Goal: Transaction & Acquisition: Book appointment/travel/reservation

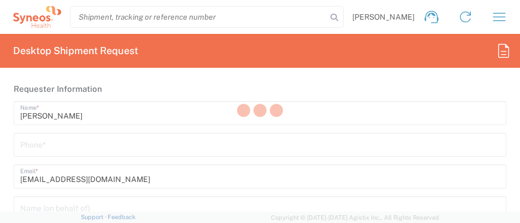
type input "3110"
type input "[GEOGRAPHIC_DATA]"
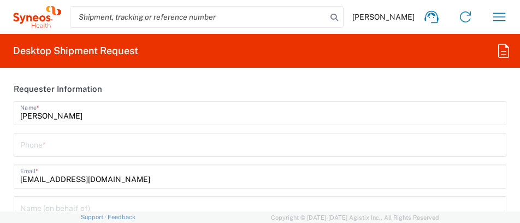
type input "Syneos Health Clinical [GEOGRAPHIC_DATA]"
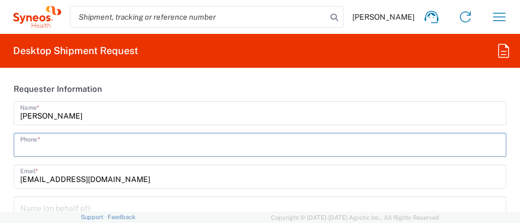
click at [126, 150] on input "tel" at bounding box center [259, 143] width 479 height 19
type input "961244980"
click at [74, 145] on input "961244980" at bounding box center [259, 143] width 479 height 19
drag, startPoint x: 80, startPoint y: 139, endPoint x: 21, endPoint y: 142, distance: 59.0
click at [21, 142] on input "961244980" at bounding box center [259, 143] width 479 height 19
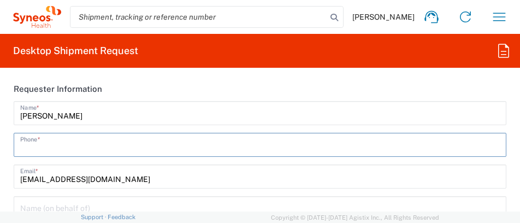
click at [45, 146] on input "tel" at bounding box center [259, 143] width 479 height 19
click at [53, 179] on input "[EMAIL_ADDRESS][DOMAIN_NAME]" at bounding box center [259, 175] width 479 height 19
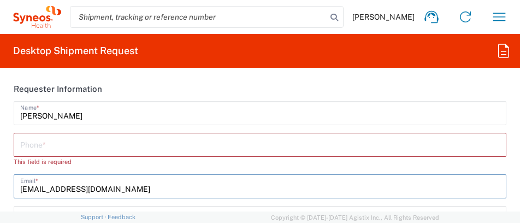
click at [35, 147] on input "tel" at bounding box center [259, 143] width 479 height 19
click at [53, 185] on input "[EMAIL_ADDRESS][DOMAIN_NAME]" at bounding box center [259, 185] width 479 height 19
type input "[EMAIL_ADDRESS][DOMAIN_NAME]"
type input "620128167"
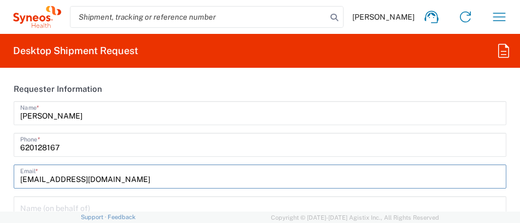
click at [205, 176] on input "[EMAIL_ADDRESS][DOMAIN_NAME]" at bounding box center [259, 175] width 479 height 19
click at [273, 176] on input "[EMAIL_ADDRESS][DOMAIN_NAME]" at bounding box center [259, 175] width 479 height 19
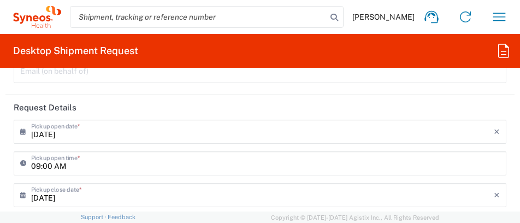
scroll to position [218, 0]
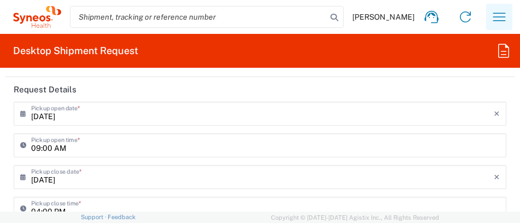
click at [499, 17] on icon "button" at bounding box center [498, 16] width 17 height 17
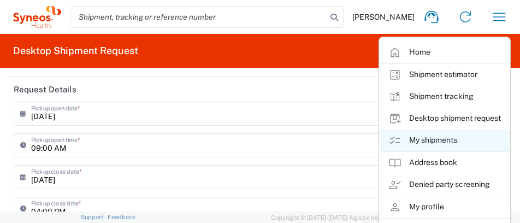
click at [420, 139] on link "My shipments" at bounding box center [444, 140] width 130 height 22
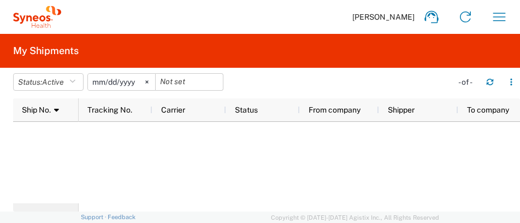
click at [334, 175] on div at bounding box center [299, 162] width 441 height 81
click at [148, 81] on icon at bounding box center [146, 82] width 3 height 3
click at [75, 81] on icon "button" at bounding box center [72, 82] width 6 height 8
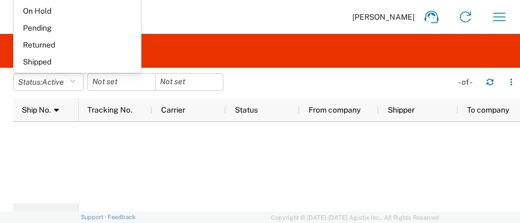
scroll to position [63, 0]
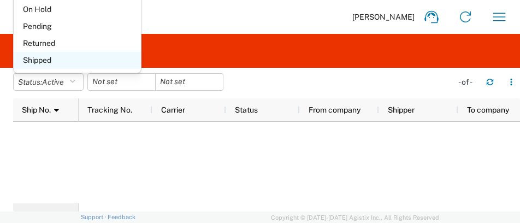
click at [113, 58] on span "Shipped" at bounding box center [77, 60] width 127 height 17
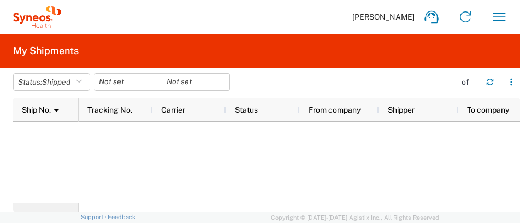
click at [251, 158] on div at bounding box center [299, 162] width 441 height 81
click at [56, 110] on icon at bounding box center [56, 110] width 5 height 8
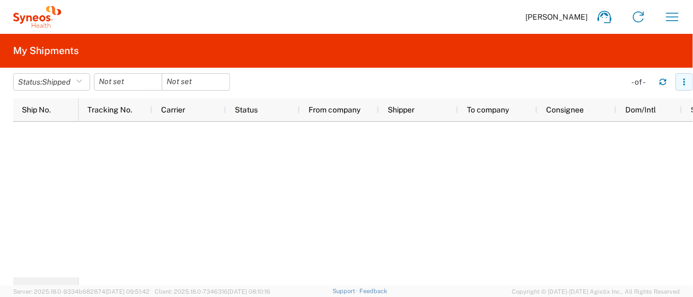
click at [519, 84] on icon "button" at bounding box center [684, 82] width 8 height 8
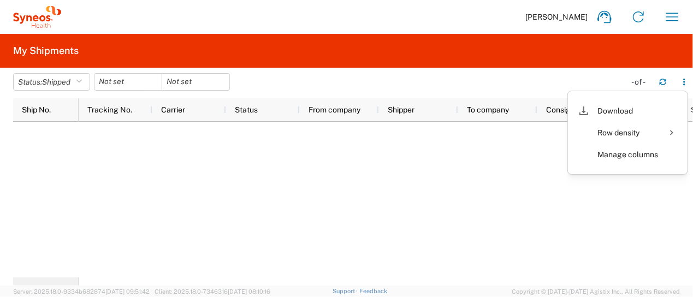
click at [370, 221] on div at bounding box center [386, 200] width 614 height 156
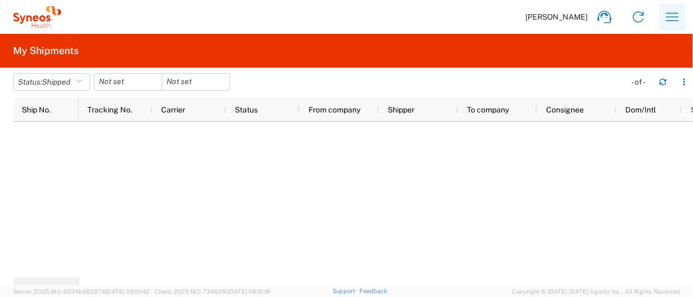
click at [519, 13] on icon "button" at bounding box center [672, 17] width 13 height 8
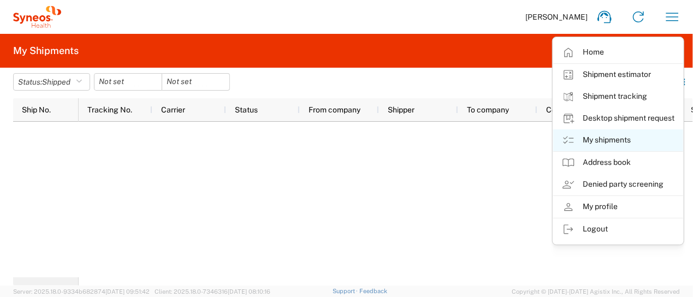
click at [519, 138] on link "My shipments" at bounding box center [618, 140] width 130 height 22
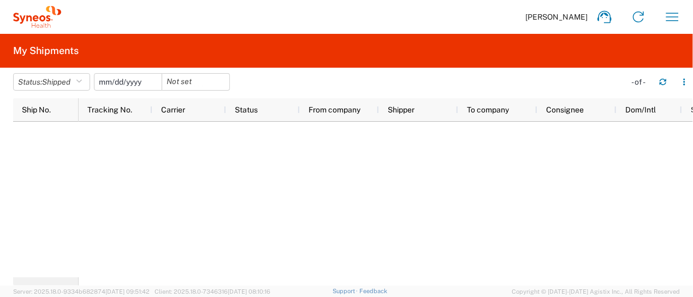
click at [129, 85] on input "date" at bounding box center [127, 82] width 67 height 16
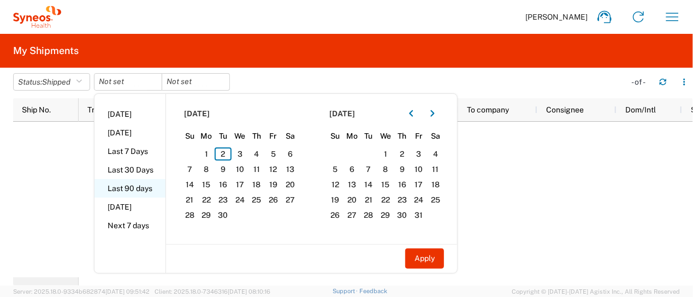
click at [140, 191] on li "Last 90 days" at bounding box center [129, 188] width 71 height 19
type input "[DATE]"
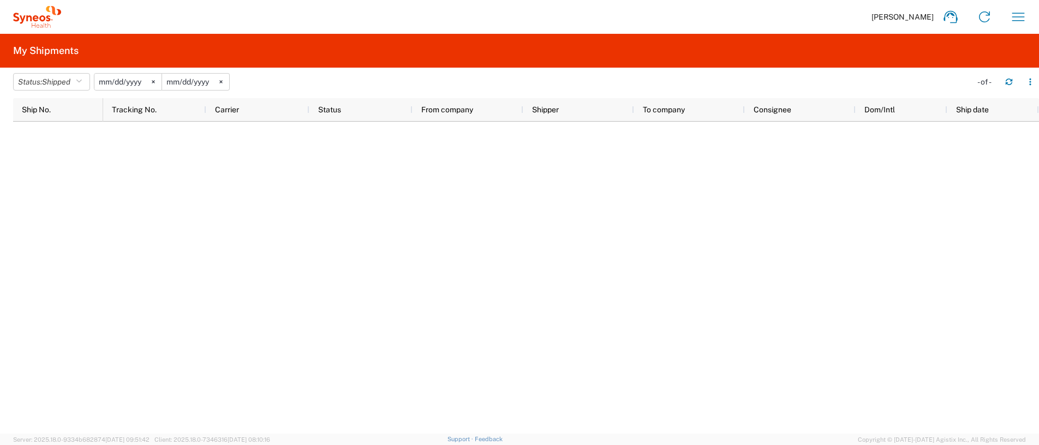
click at [196, 203] on div at bounding box center [571, 278] width 936 height 312
click at [519, 15] on icon "button" at bounding box center [1018, 16] width 17 height 17
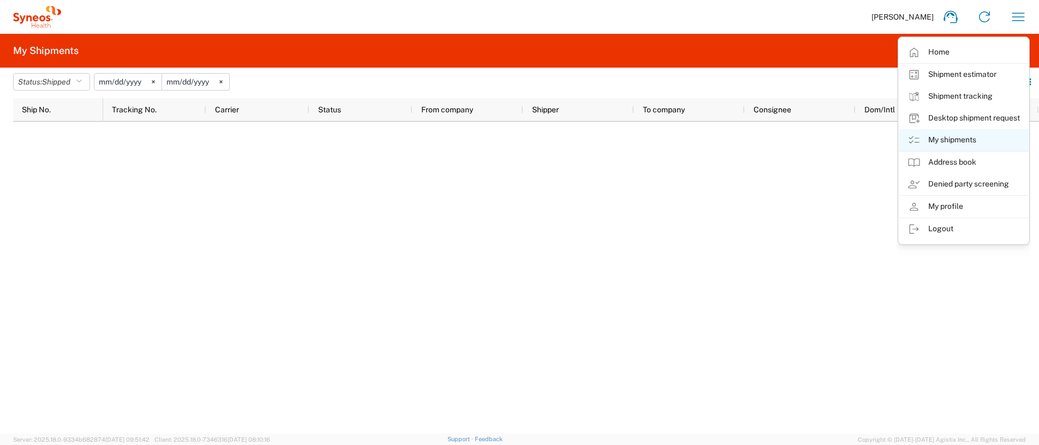
click at [519, 133] on link "My shipments" at bounding box center [964, 140] width 130 height 22
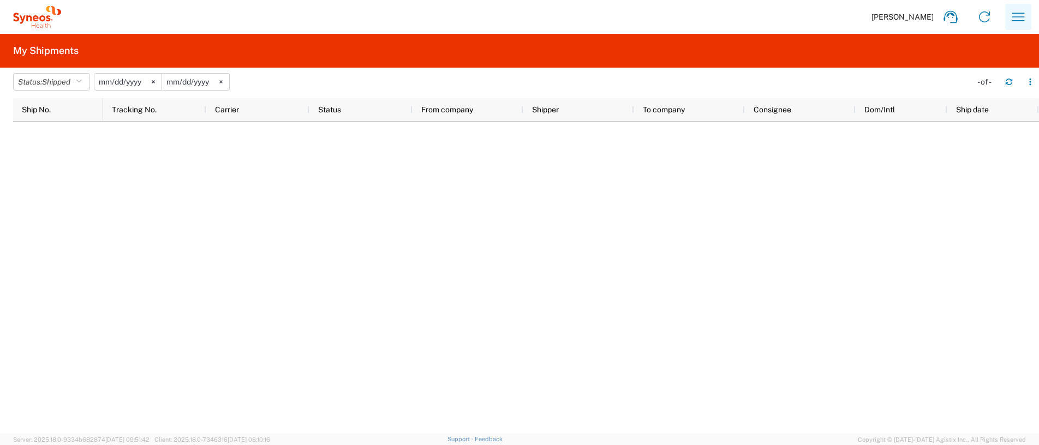
click at [519, 22] on icon "button" at bounding box center [1018, 16] width 17 height 17
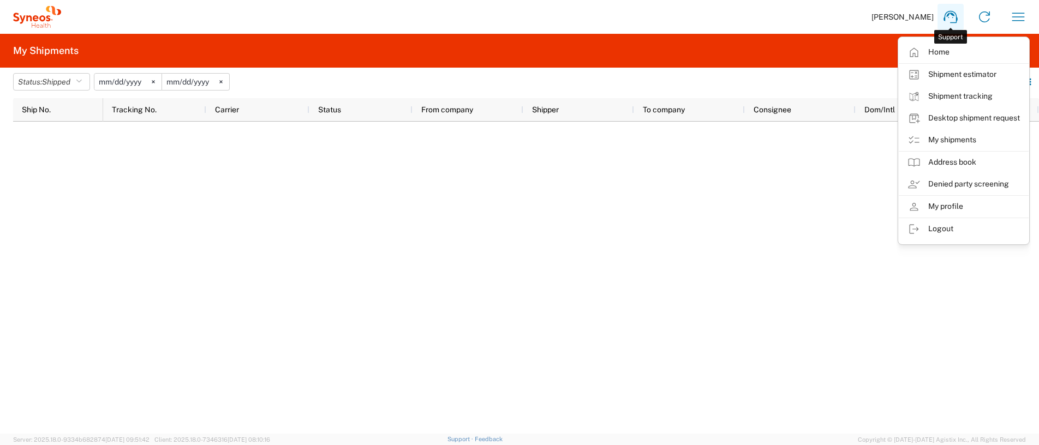
click at [519, 24] on icon at bounding box center [950, 16] width 17 height 17
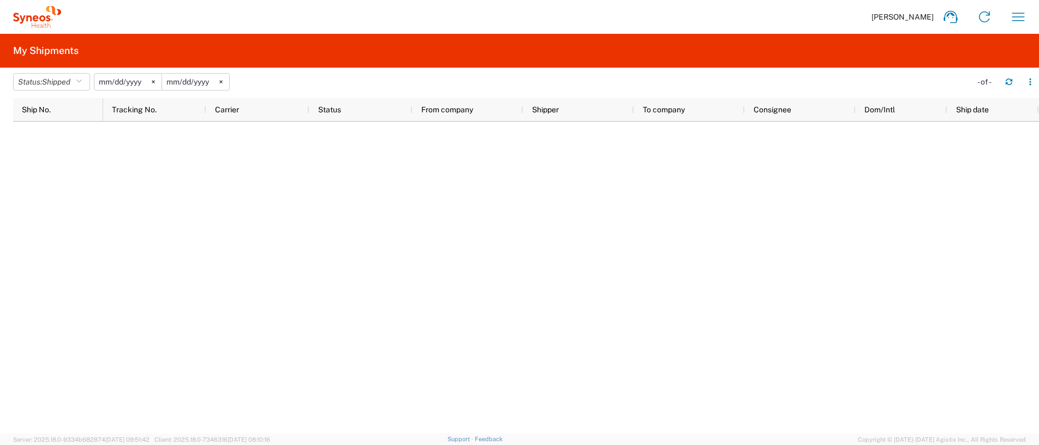
click at [122, 83] on input "[DATE]" at bounding box center [127, 82] width 67 height 16
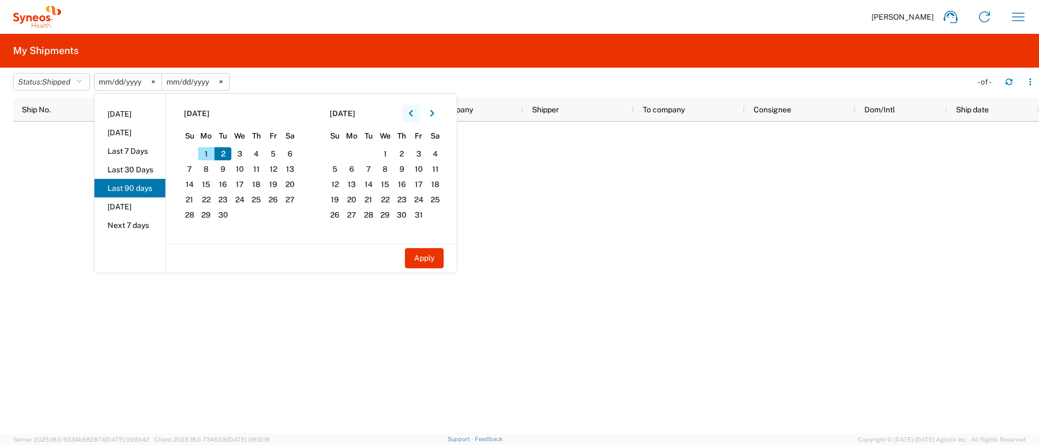
click at [415, 118] on button "button" at bounding box center [410, 113] width 17 height 17
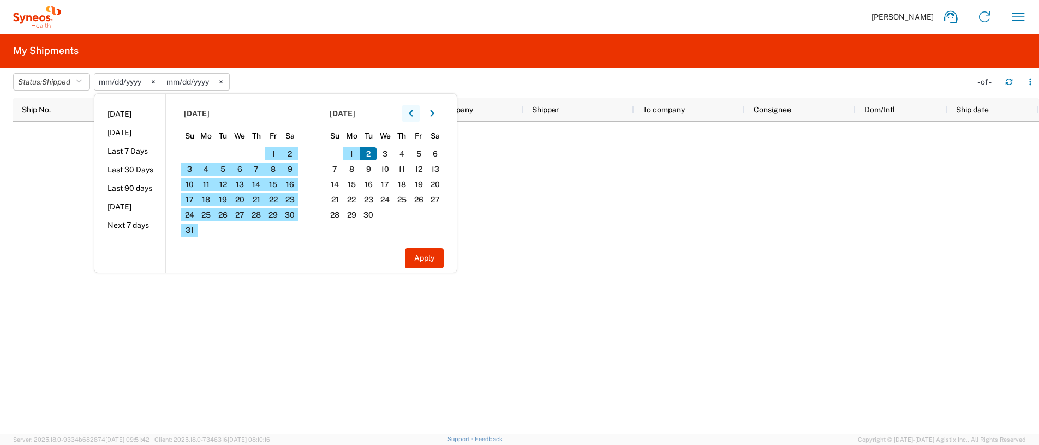
click at [415, 118] on button "button" at bounding box center [410, 113] width 17 height 17
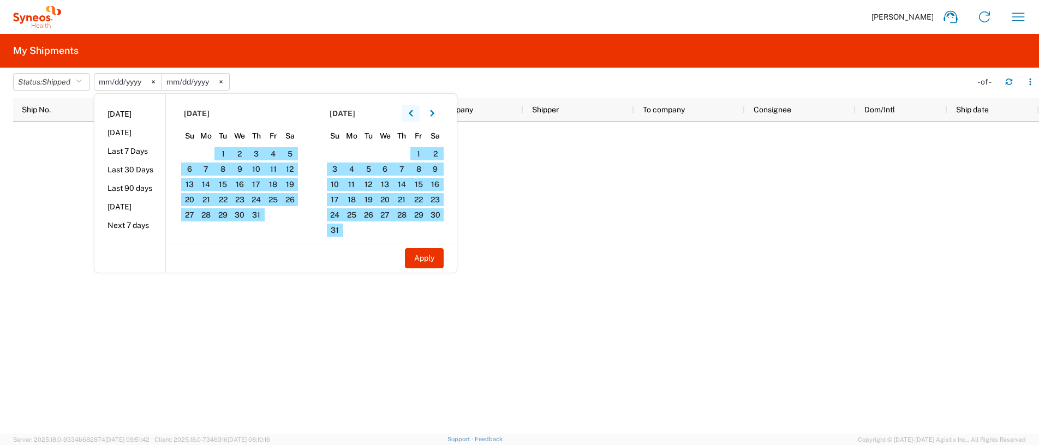
click at [415, 118] on button "button" at bounding box center [410, 113] width 17 height 17
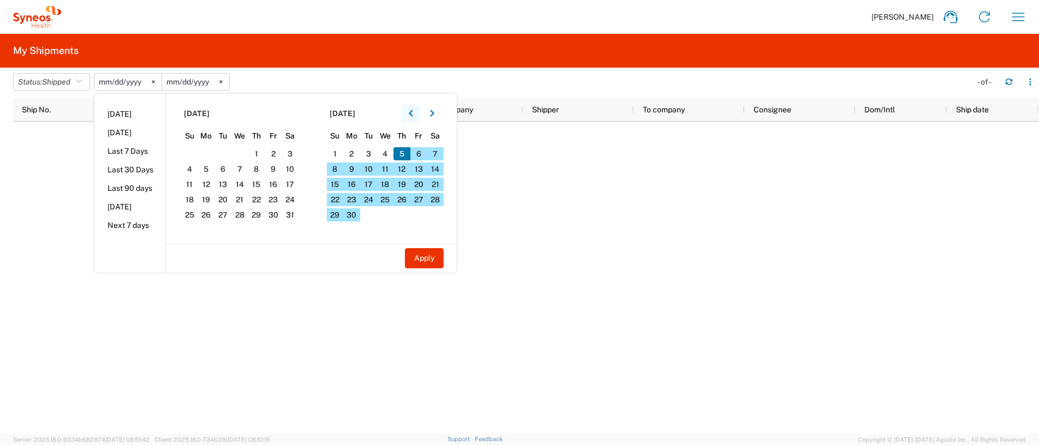
click at [415, 118] on button "button" at bounding box center [410, 113] width 17 height 17
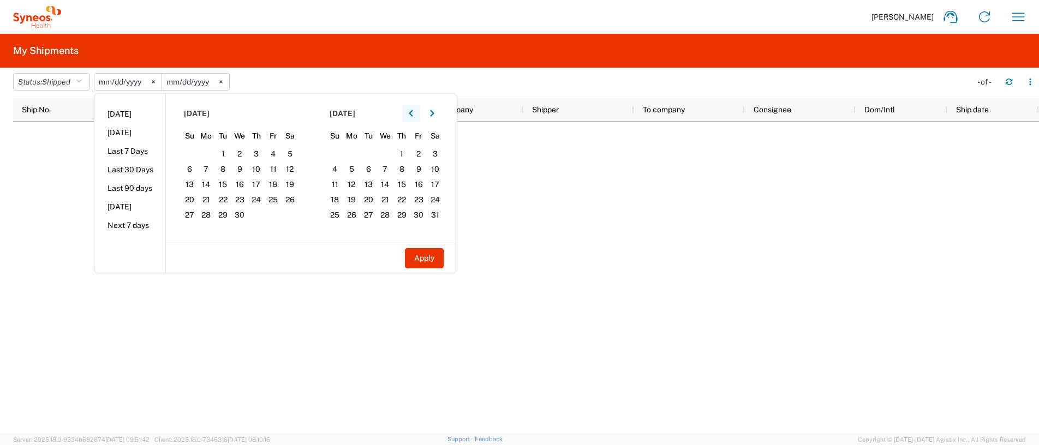
click at [415, 118] on button "button" at bounding box center [410, 113] width 17 height 17
click at [413, 117] on icon "button" at bounding box center [411, 114] width 4 height 8
click at [247, 155] on span "1" at bounding box center [239, 153] width 17 height 13
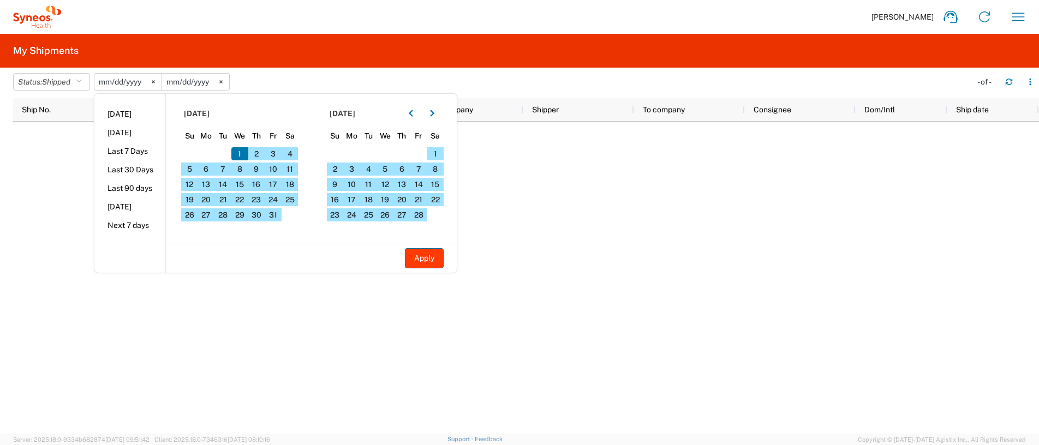
click at [426, 222] on button "Apply" at bounding box center [424, 258] width 39 height 20
type input "[DATE]"
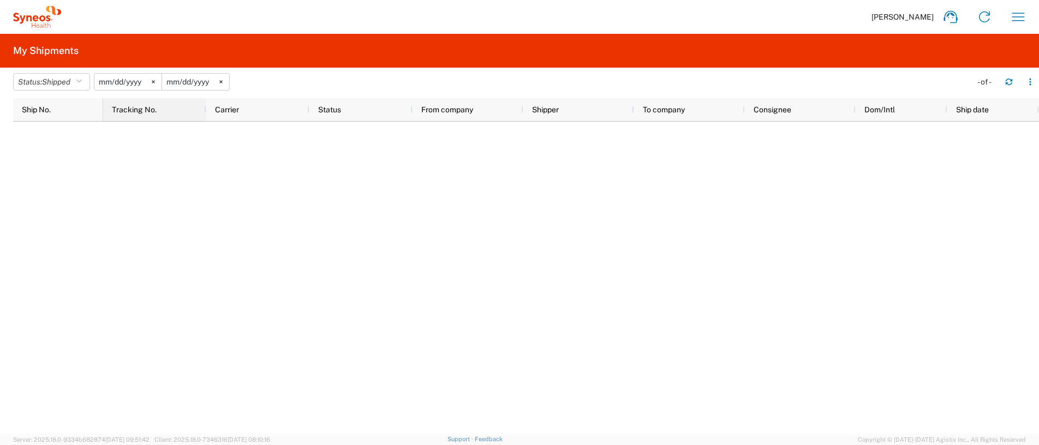
click at [148, 112] on span "Tracking No." at bounding box center [134, 109] width 45 height 9
click at [164, 113] on icon at bounding box center [162, 110] width 5 height 8
click at [82, 79] on icon "button" at bounding box center [79, 82] width 6 height 8
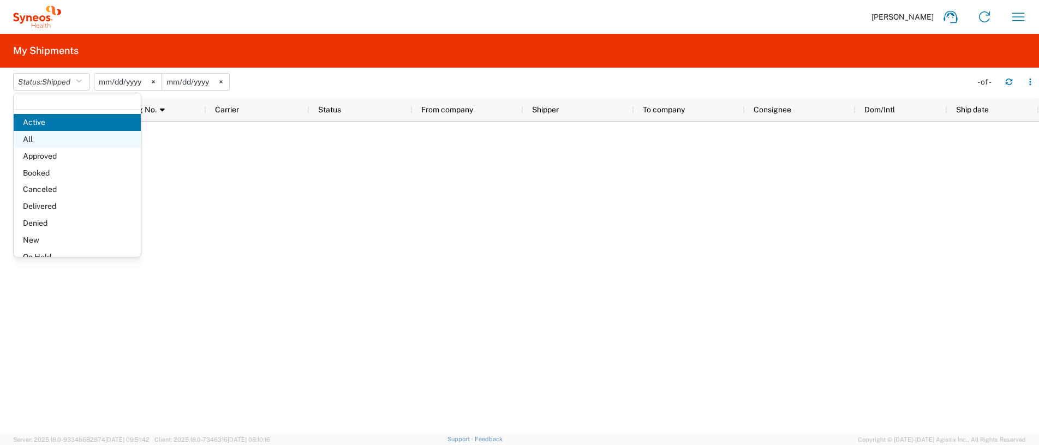
click at [40, 133] on span "All" at bounding box center [77, 139] width 127 height 17
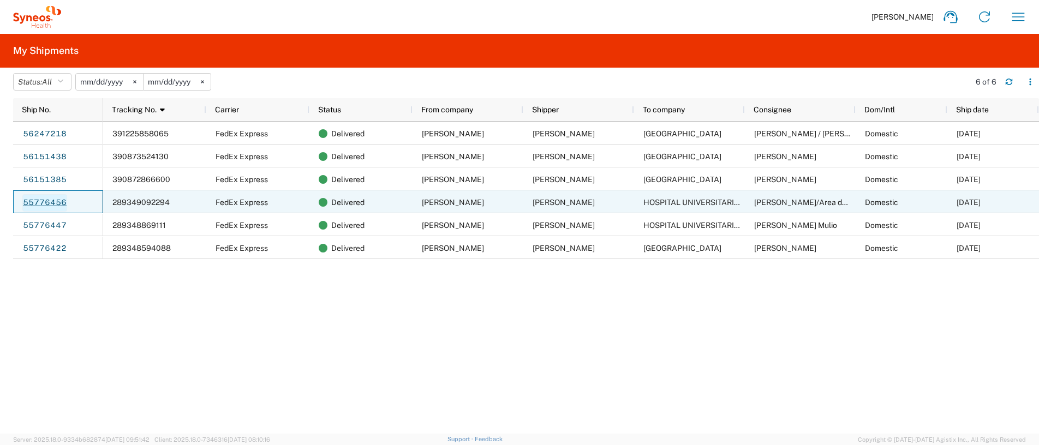
click at [53, 205] on link "55776456" at bounding box center [44, 202] width 45 height 17
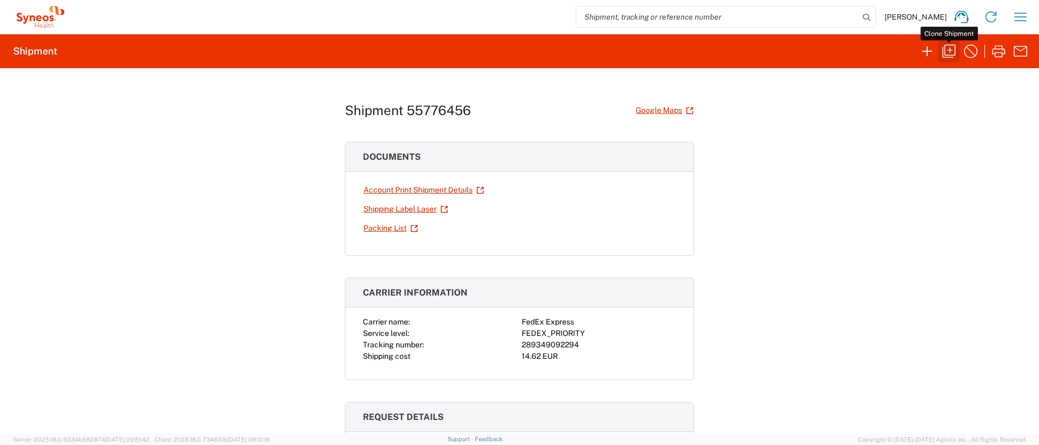
click at [519, 45] on icon "button" at bounding box center [949, 51] width 13 height 13
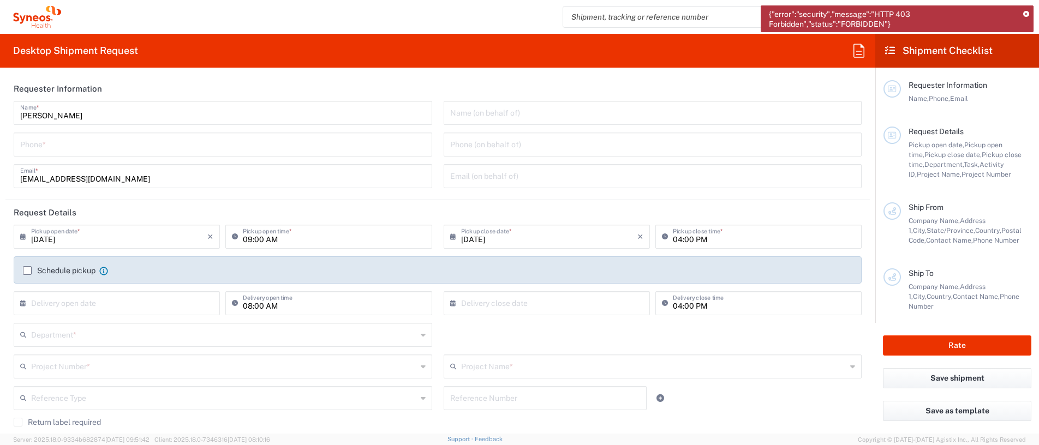
click at [148, 139] on input "tel" at bounding box center [223, 143] width 406 height 19
type input "620128167"
click at [519, 222] on input "04:00 PM" at bounding box center [764, 236] width 182 height 19
type input "02:00 PM"
click at [519, 207] on header "Request Details" at bounding box center [437, 212] width 865 height 25
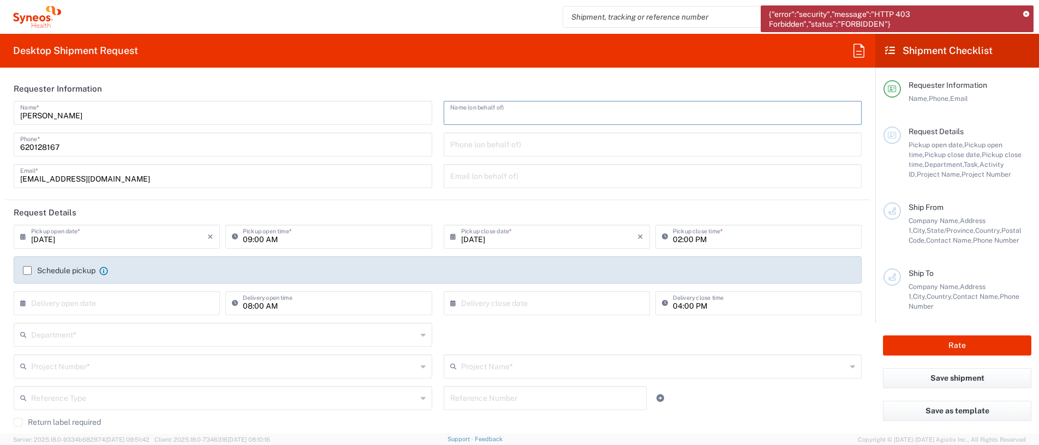
click at [519, 109] on input "text" at bounding box center [653, 112] width 406 height 19
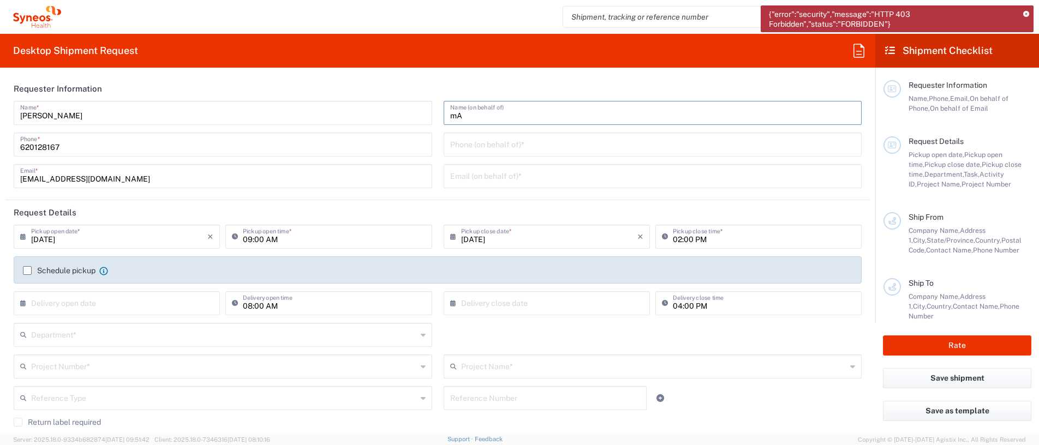
type input "m"
type input "[PERSON_NAME]"
click at [519, 150] on input "tel" at bounding box center [653, 143] width 406 height 19
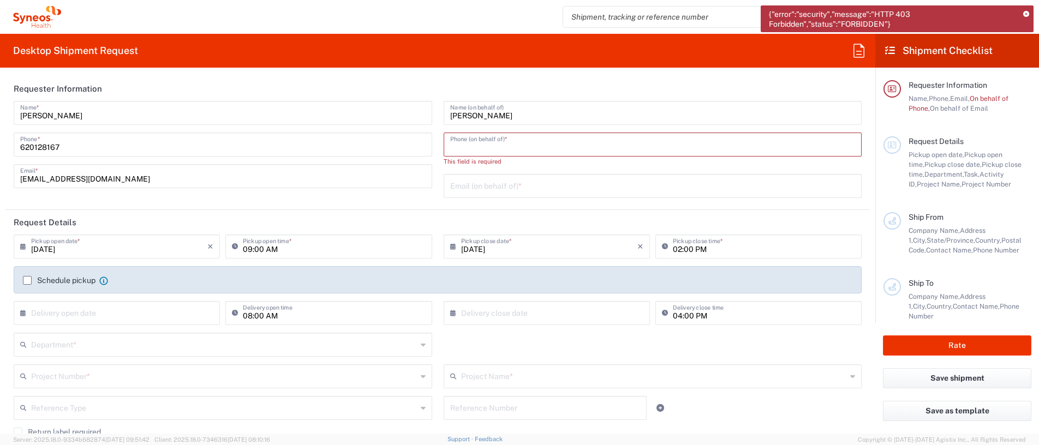
click at [504, 141] on input "tel" at bounding box center [653, 143] width 406 height 19
paste input "[PHONE_NUMBER]"
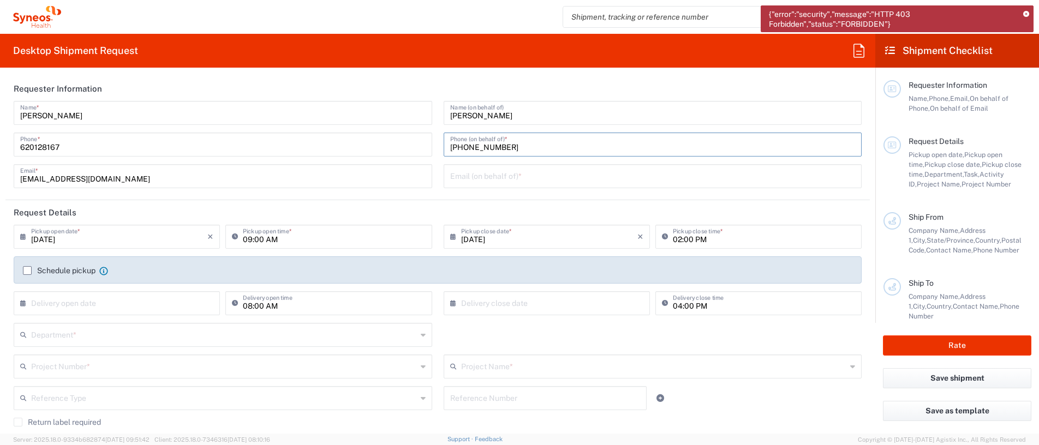
type input "[PHONE_NUMBER]"
click at [519, 172] on input "text" at bounding box center [653, 175] width 406 height 19
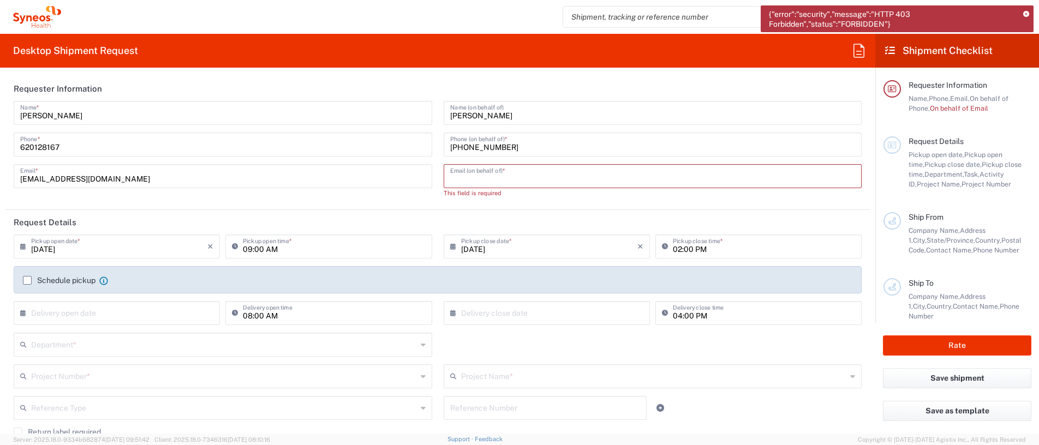
click at [519, 171] on input "text" at bounding box center [653, 175] width 406 height 19
paste input "[EMAIL_ADDRESS][PERSON_NAME][DOMAIN_NAME]"
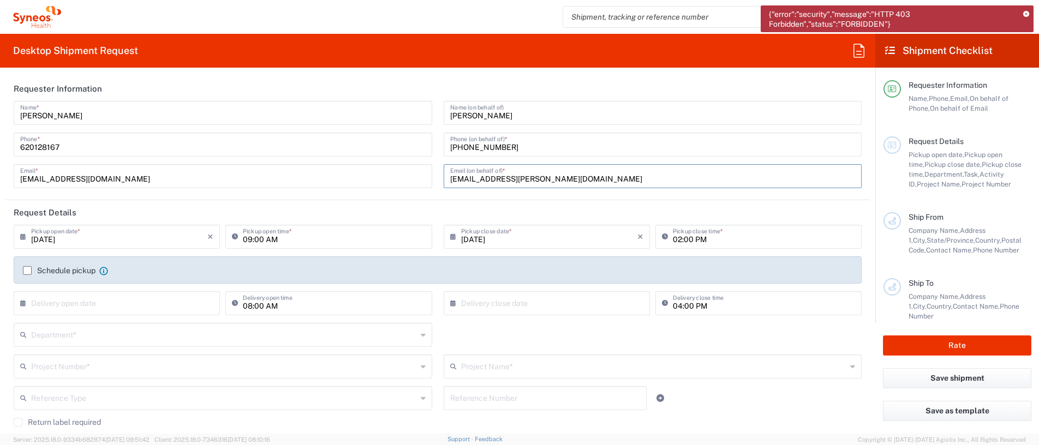
type input "[EMAIL_ADDRESS][PERSON_NAME][DOMAIN_NAME]"
click at [412, 206] on header "Request Details" at bounding box center [437, 212] width 865 height 25
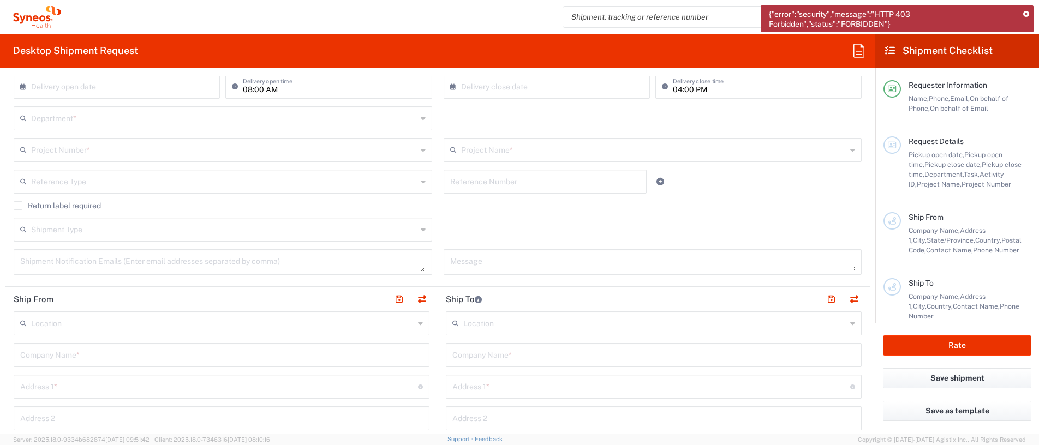
scroll to position [109, 0]
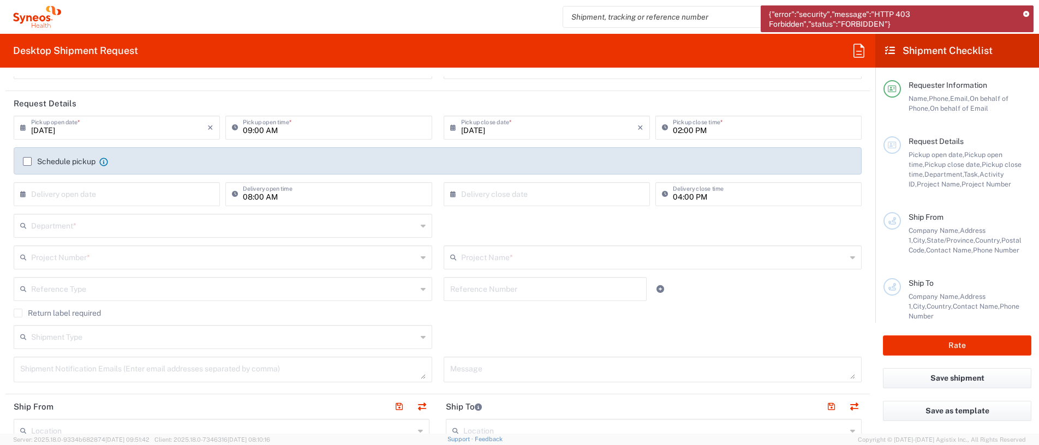
click at [23, 193] on icon at bounding box center [25, 194] width 11 height 17
click at [115, 222] on span "10" at bounding box center [118, 261] width 16 height 15
type input "[DATE]"
click at [49, 194] on input "[DATE]" at bounding box center [119, 193] width 176 height 19
click at [519, 198] on input "04:00 PM" at bounding box center [764, 193] width 182 height 19
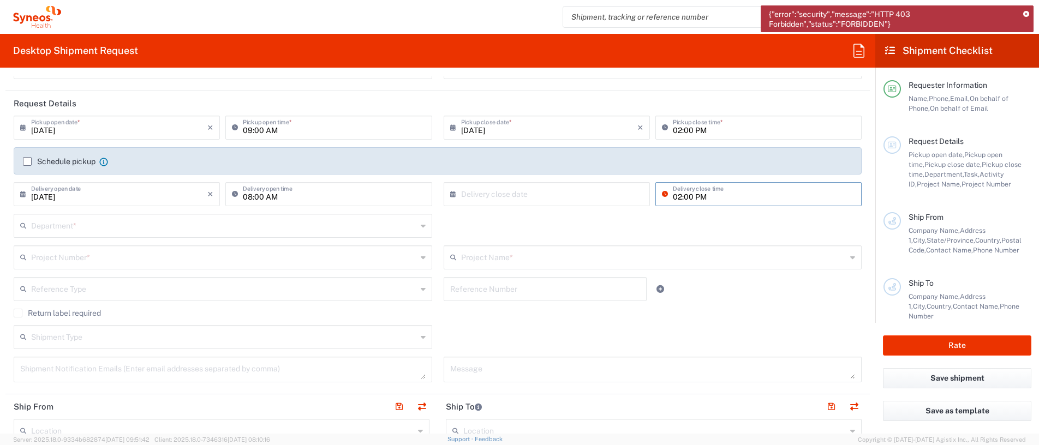
type input "02:00 PM"
click at [519, 222] on div "Department * 3000 3100 3109 3110 3111 3112 3125 3130 3135 3136 3150 3155 3165 3…" at bounding box center [438, 230] width 860 height 32
click at [58, 222] on input "text" at bounding box center [224, 225] width 386 height 19
click at [519, 91] on agx-form-section "Requester Information [PERSON_NAME] Name * [PHONE_NUMBER] Phone * [EMAIL_ADDRES…" at bounding box center [437, 29] width 865 height 124
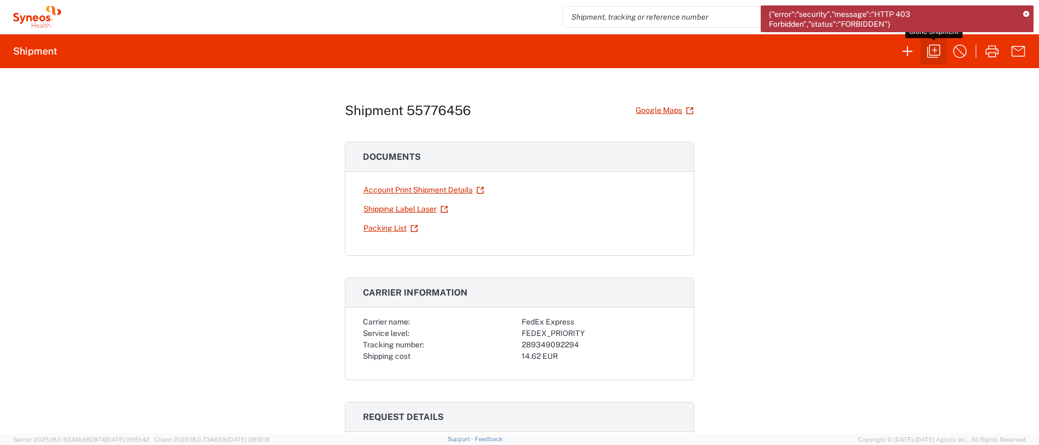
click at [519, 52] on icon "button" at bounding box center [933, 51] width 17 height 17
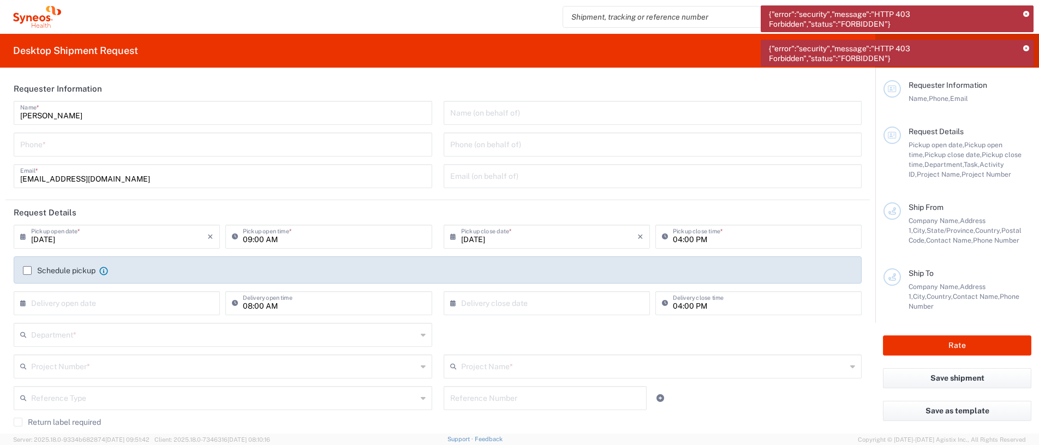
click at [221, 140] on input "tel" at bounding box center [223, 143] width 406 height 19
type input "620128167"
click at [478, 114] on input "text" at bounding box center [653, 112] width 406 height 19
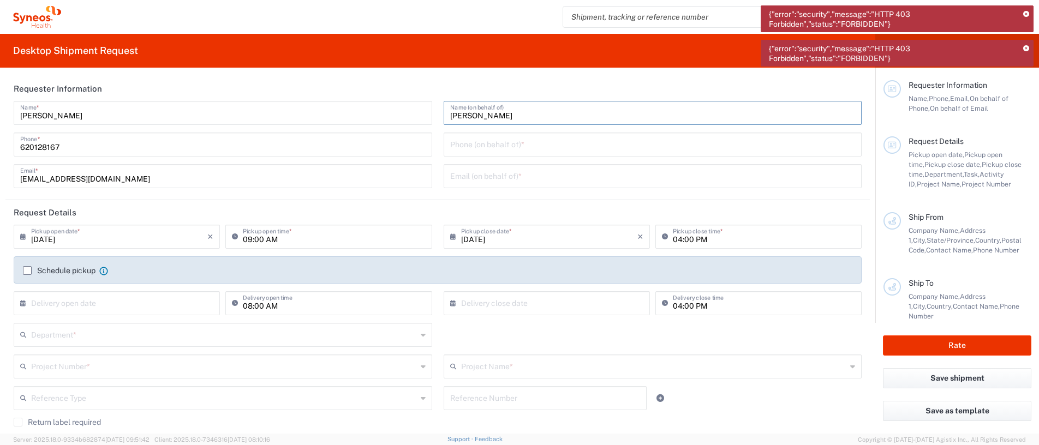
type input "[PERSON_NAME]"
click at [472, 140] on input "tel" at bounding box center [653, 143] width 406 height 19
type input "[PHONE_NUMBER]"
type input "[EMAIL_ADDRESS][PERSON_NAME][DOMAIN_NAME]"
type input "[DATE]"
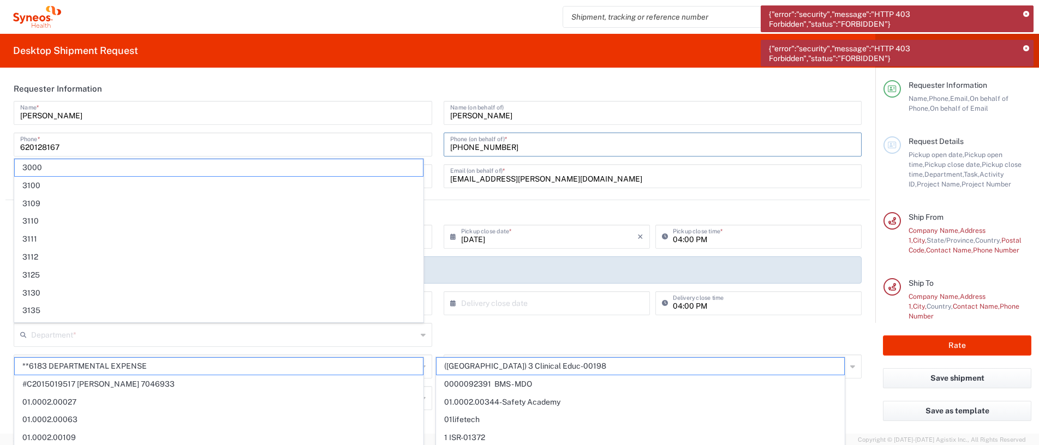
click at [519, 209] on header "Request Details" at bounding box center [437, 212] width 865 height 25
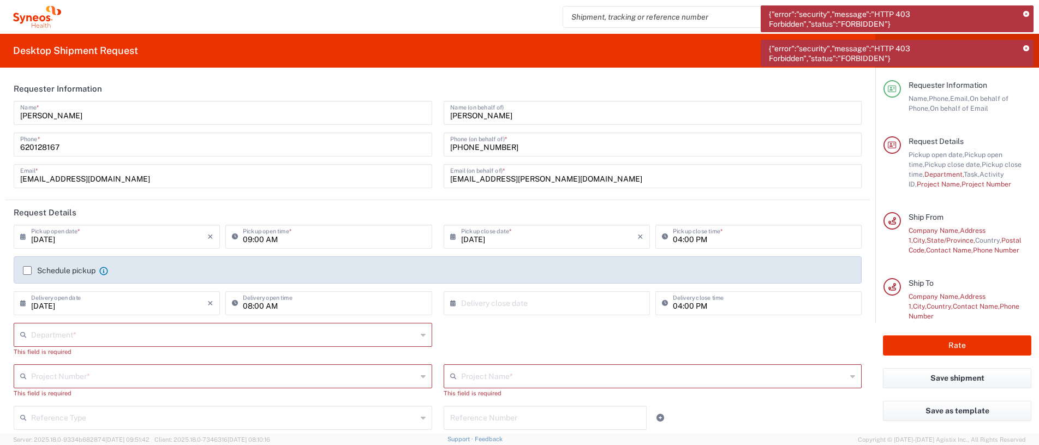
click at [519, 222] on input "04:00 PM" at bounding box center [764, 236] width 182 height 19
type input "02:00 PM"
click at [519, 222] on input "04:00 PM" at bounding box center [764, 302] width 182 height 19
type input "02:00 PM"
click at [519, 222] on div "Department * 3000 3100 3109 3110 3111 3112 3125 3130 3135 3136 3150 3155 3165 3…" at bounding box center [438, 343] width 860 height 41
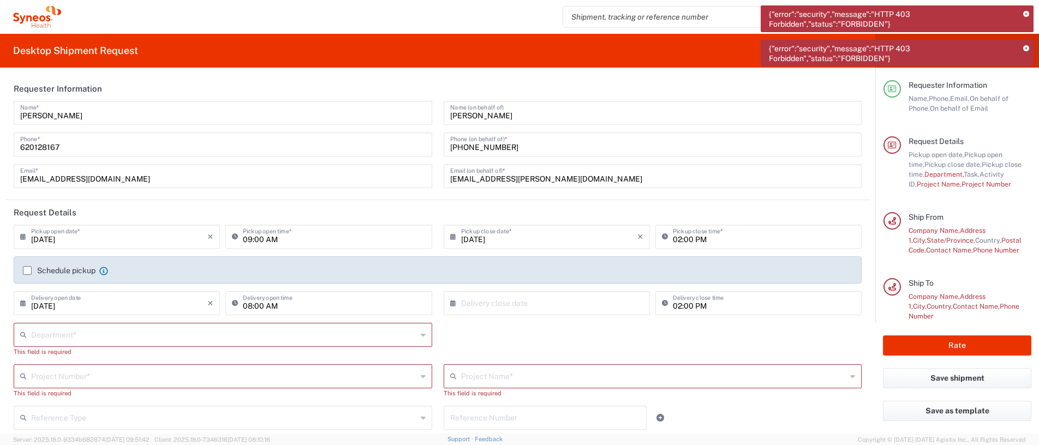
click at [419, 222] on div "Department *" at bounding box center [223, 335] width 419 height 24
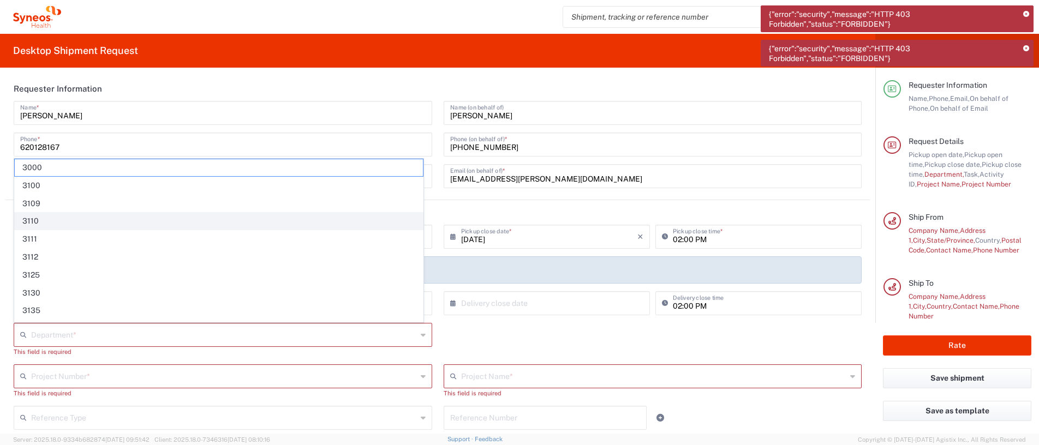
click at [61, 221] on span "3110" at bounding box center [219, 221] width 408 height 17
type input "3110"
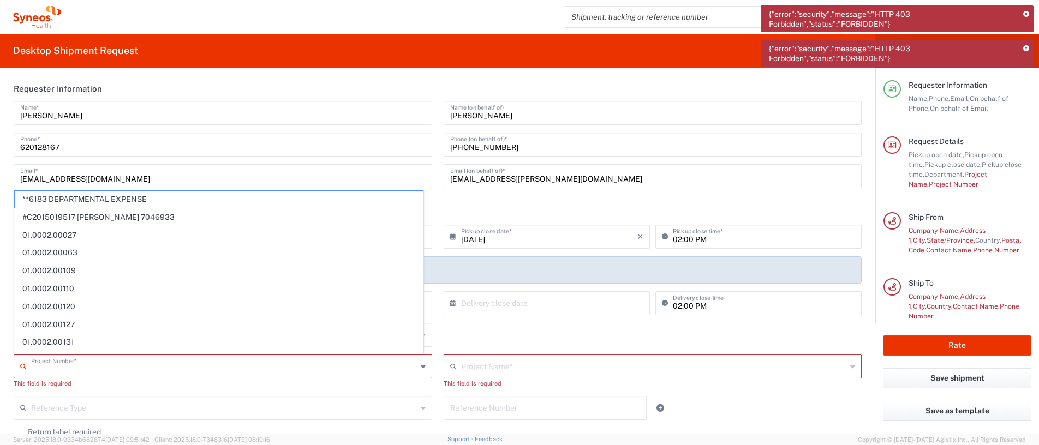
click at [304, 222] on input "text" at bounding box center [224, 365] width 386 height 19
type input "701"
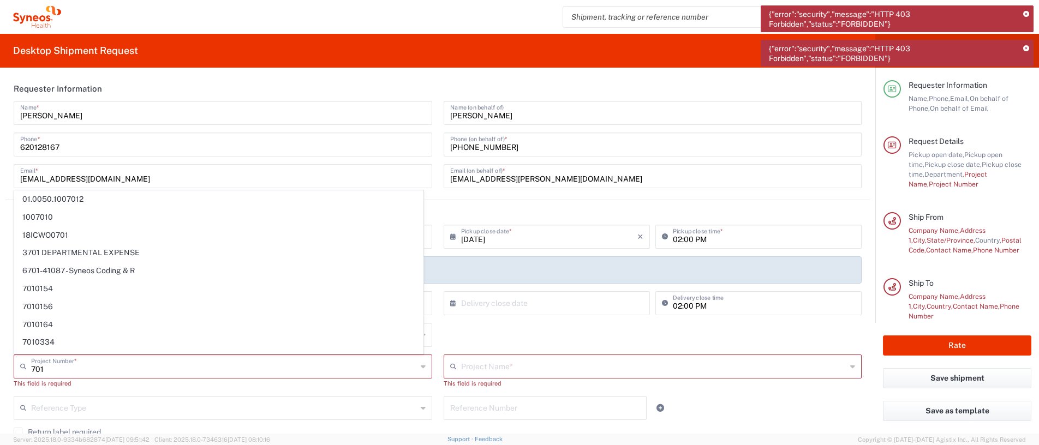
click at [67, 145] on input "620128167" at bounding box center [223, 143] width 406 height 19
click at [231, 222] on input "text" at bounding box center [224, 365] width 387 height 19
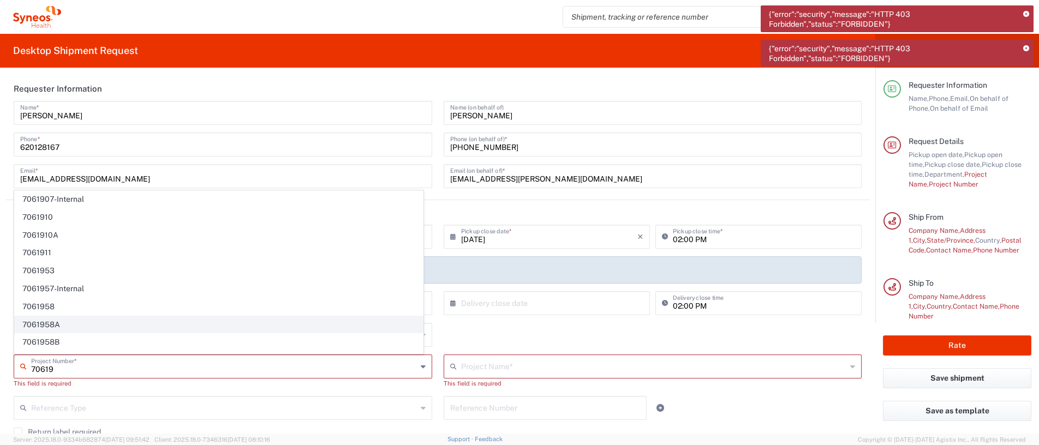
scroll to position [109, 0]
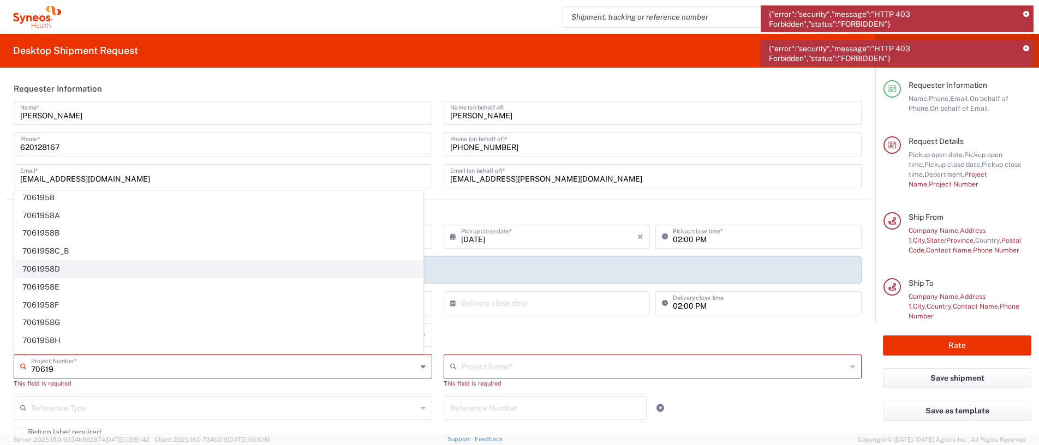
click at [45, 222] on span "7061958D" at bounding box center [219, 269] width 408 height 17
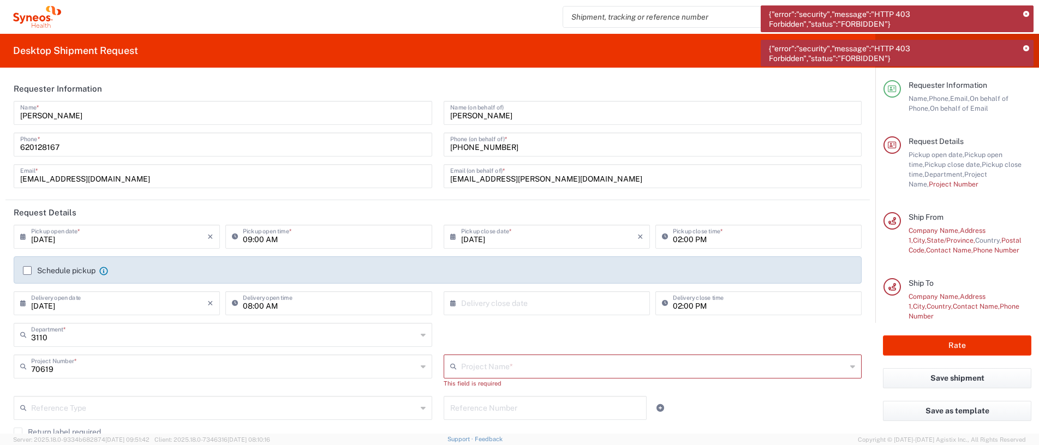
type input "7061958D"
type input "7061958D-[GEOGRAPHIC_DATA]-[GEOGRAPHIC_DATA]"
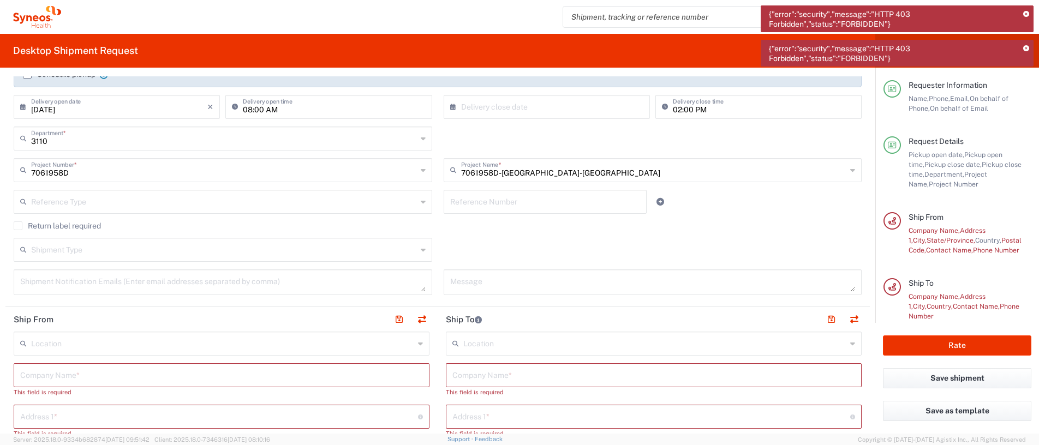
scroll to position [218, 0]
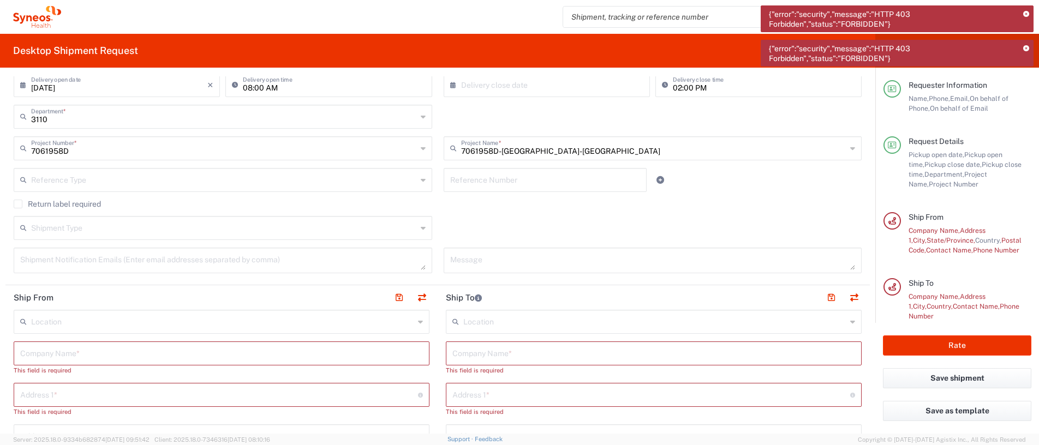
click at [152, 222] on input "text" at bounding box center [222, 321] width 383 height 19
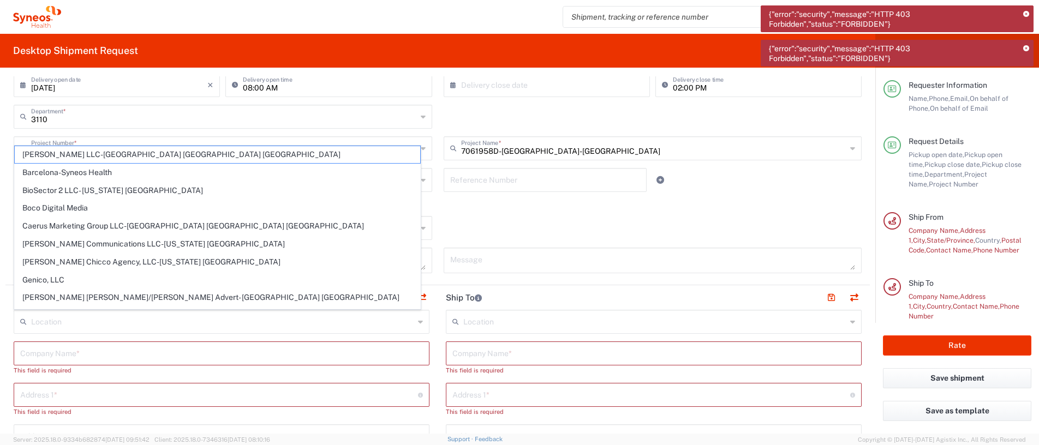
click at [122, 222] on input "text" at bounding box center [222, 321] width 383 height 19
paste input "[GEOGRAPHIC_DATA]"
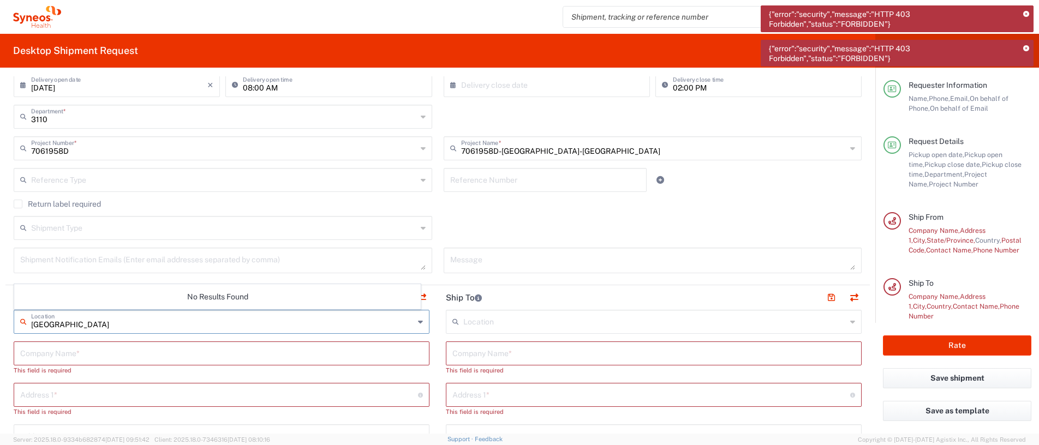
type input "[GEOGRAPHIC_DATA]"
click at [24, 222] on icon at bounding box center [25, 321] width 11 height 17
click at [418, 222] on icon at bounding box center [420, 321] width 5 height 17
click at [118, 222] on input "text" at bounding box center [221, 352] width 403 height 19
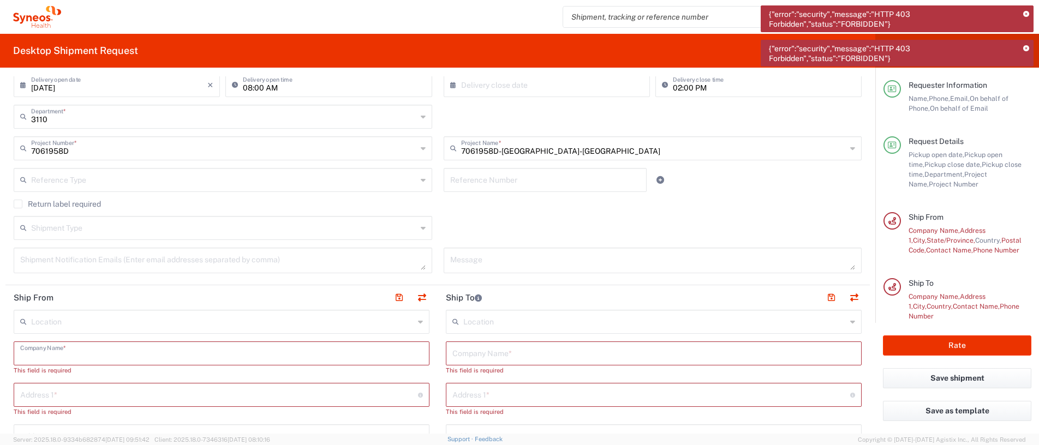
paste input "[GEOGRAPHIC_DATA]"
type input "[GEOGRAPHIC_DATA]"
click at [118, 222] on input "text" at bounding box center [219, 384] width 398 height 19
drag, startPoint x: 607, startPoint y: 121, endPoint x: 592, endPoint y: 129, distance: 17.1
click at [519, 121] on div "3110 Department * 3000 3100 3109 3110 3111 3112 3125 3130 3135 3136 3150 3155 3…" at bounding box center [438, 121] width 860 height 32
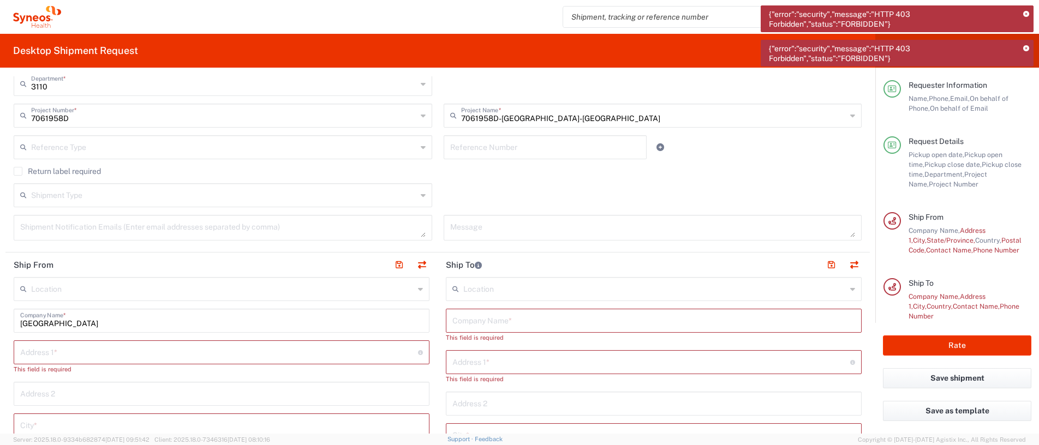
scroll to position [328, 0]
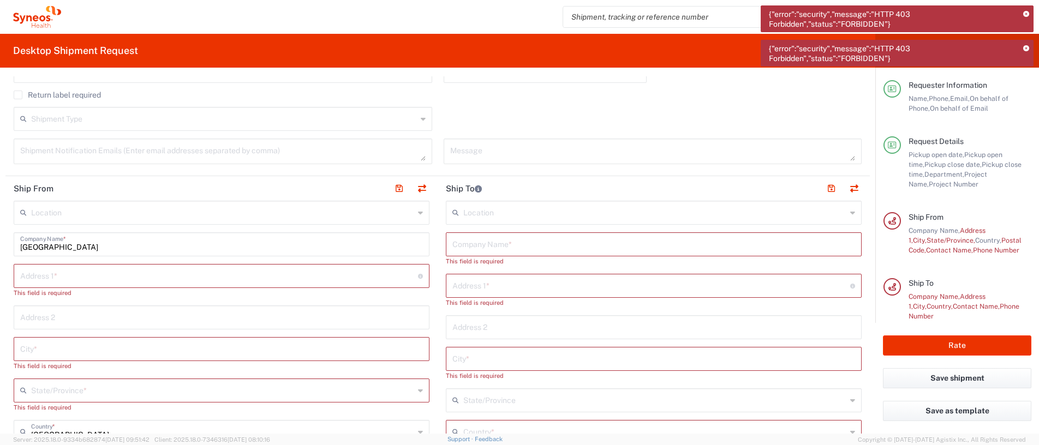
click at [180, 222] on input "text" at bounding box center [219, 275] width 398 height 19
paste input "[STREET_ADDRESS]"
type input "[STREET_ADDRESS]"
click at [147, 222] on input "text" at bounding box center [221, 338] width 403 height 19
click at [22, 222] on input "[GEOGRAPHIC_DATA]" at bounding box center [221, 338] width 403 height 19
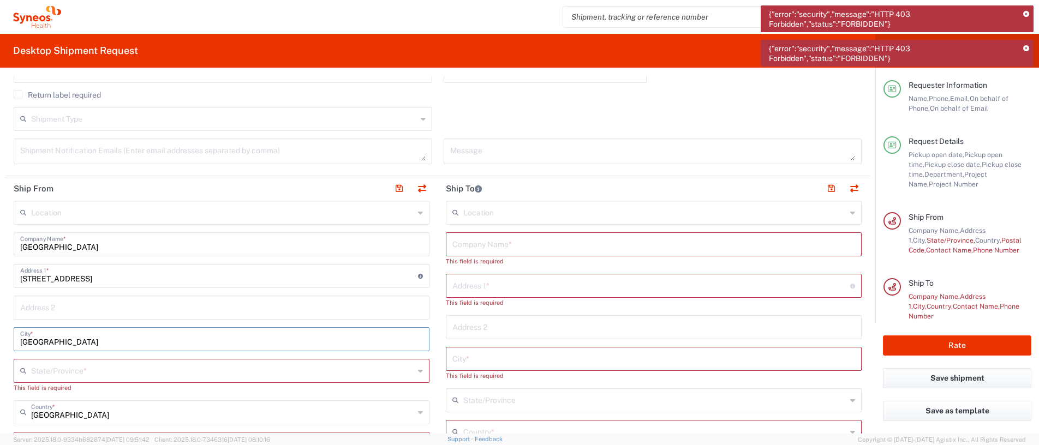
type input "[GEOGRAPHIC_DATA]"
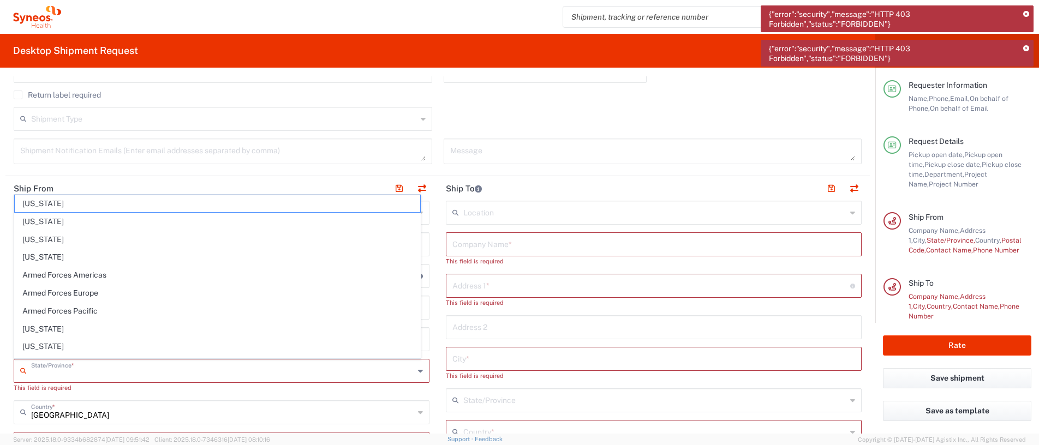
click at [75, 222] on input "text" at bounding box center [222, 370] width 383 height 19
click at [118, 222] on div "Location [PERSON_NAME] LLC-[GEOGRAPHIC_DATA] [GEOGRAPHIC_DATA] [GEOGRAPHIC_DATA…" at bounding box center [222, 434] width 416 height 466
click at [93, 222] on input "text" at bounding box center [222, 370] width 383 height 19
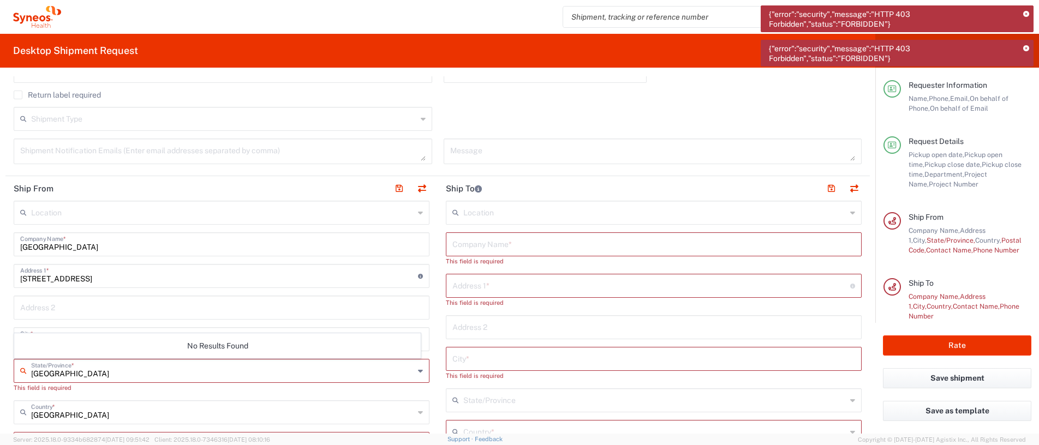
type input "[GEOGRAPHIC_DATA]"
click at [197, 222] on div "Location [PERSON_NAME] LLC-[GEOGRAPHIC_DATA] [GEOGRAPHIC_DATA] [GEOGRAPHIC_DATA…" at bounding box center [222, 434] width 416 height 466
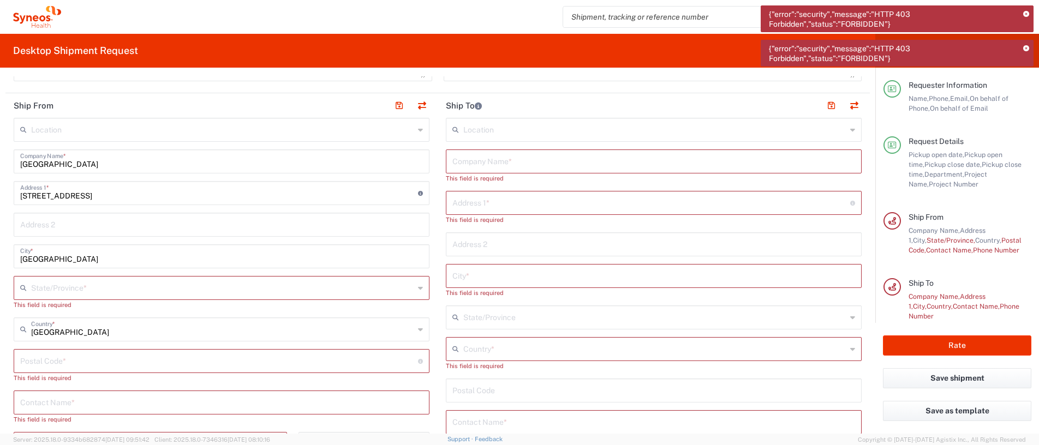
scroll to position [437, 0]
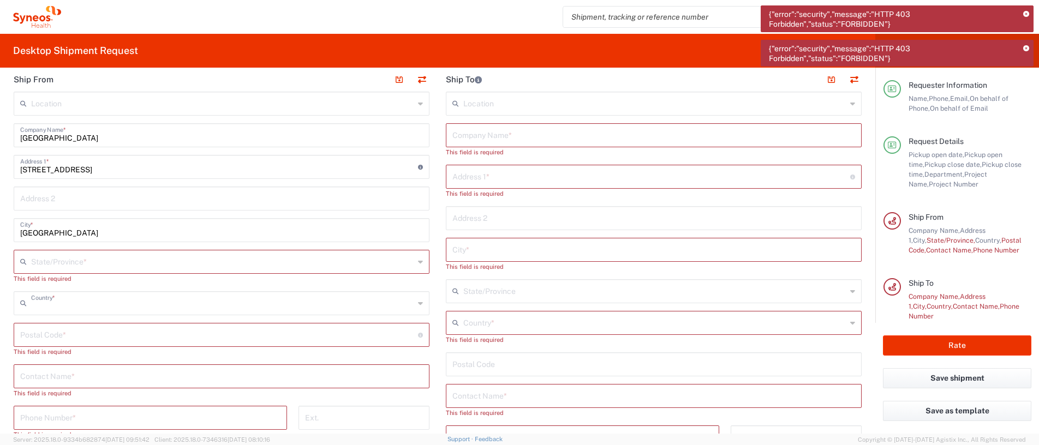
click at [273, 222] on input "text" at bounding box center [222, 302] width 383 height 19
click at [34, 222] on input "españa" at bounding box center [222, 302] width 383 height 19
type input "[GEOGRAPHIC_DATA]"
click at [94, 222] on input "undefined" at bounding box center [219, 334] width 398 height 19
click at [123, 222] on input "text" at bounding box center [221, 375] width 403 height 19
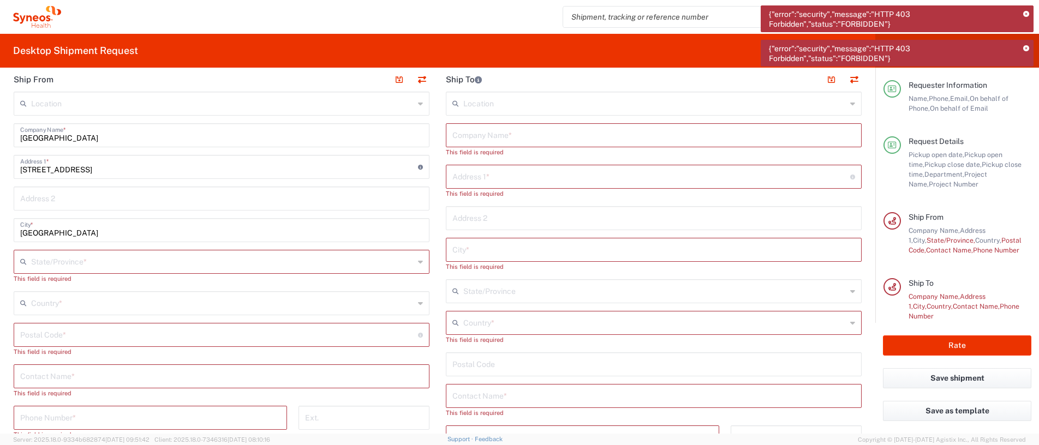
click at [418, 222] on icon at bounding box center [420, 261] width 5 height 17
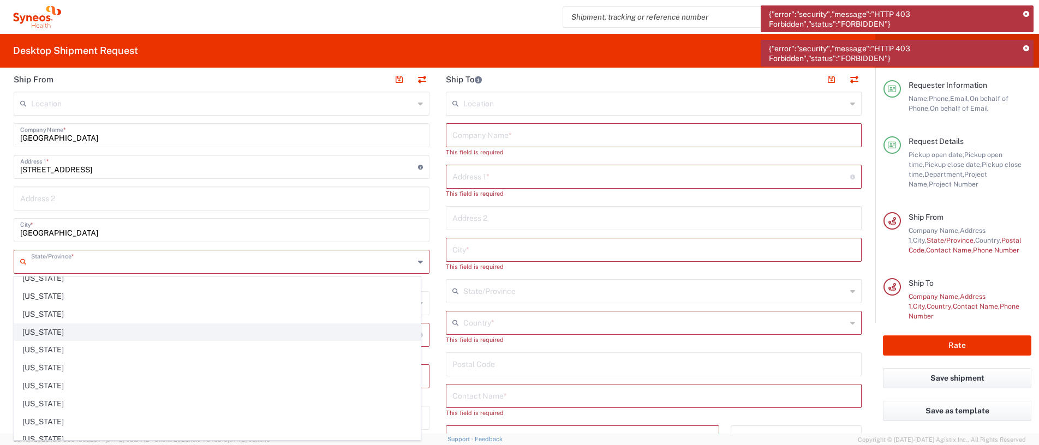
type input "b"
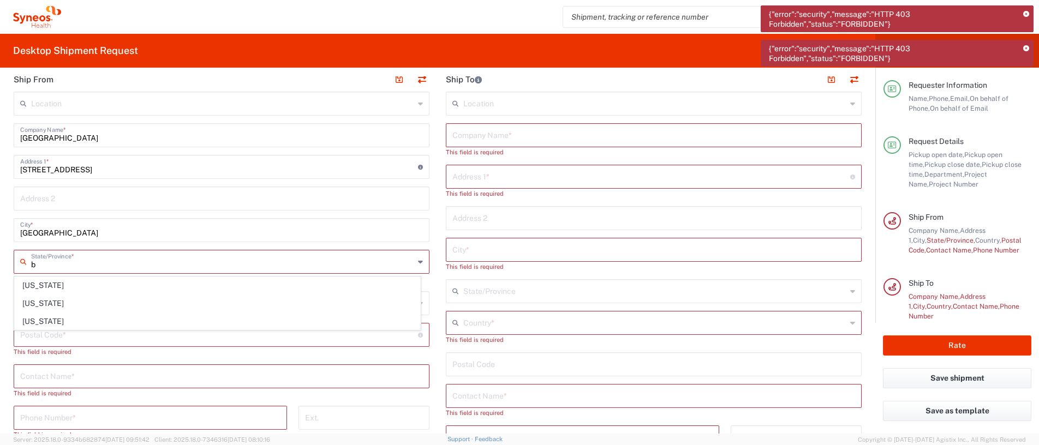
drag, startPoint x: 43, startPoint y: 265, endPoint x: 32, endPoint y: 266, distance: 11.5
click at [32, 222] on input "b" at bounding box center [222, 261] width 383 height 19
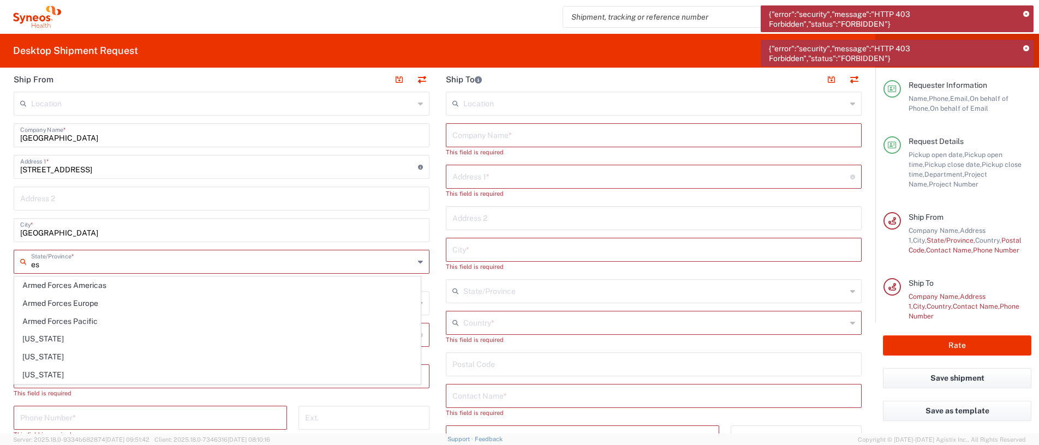
type input "es"
click at [94, 222] on input "[GEOGRAPHIC_DATA]" at bounding box center [221, 229] width 403 height 19
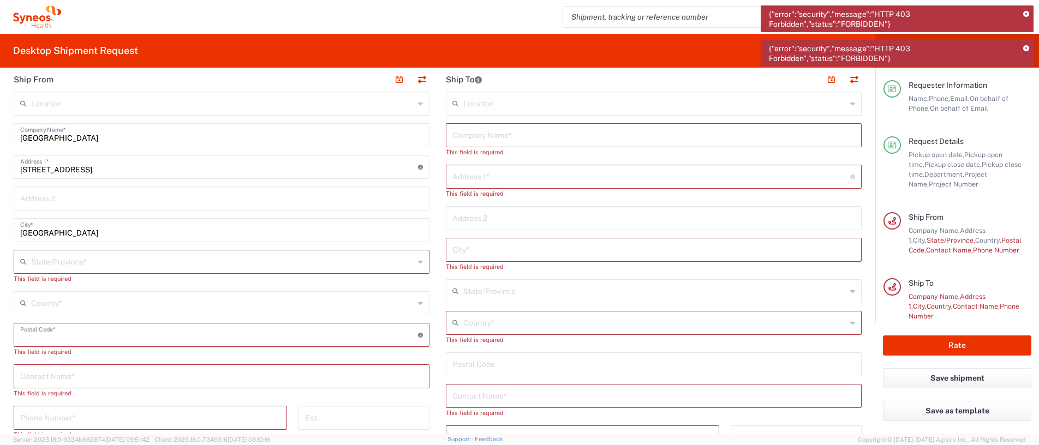
click at [106, 222] on input "undefined" at bounding box center [219, 334] width 398 height 19
type input "08041"
click at [98, 222] on input "text" at bounding box center [221, 365] width 403 height 19
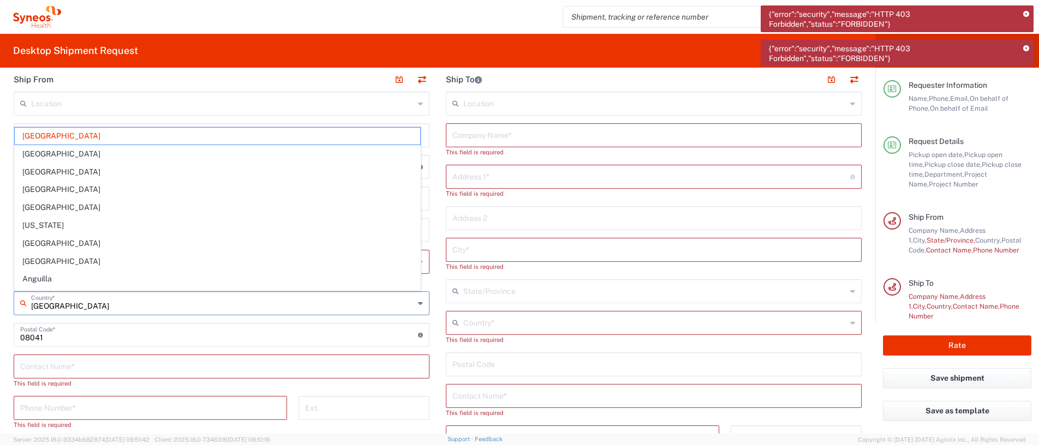
click at [60, 222] on input "[GEOGRAPHIC_DATA]" at bounding box center [222, 302] width 383 height 19
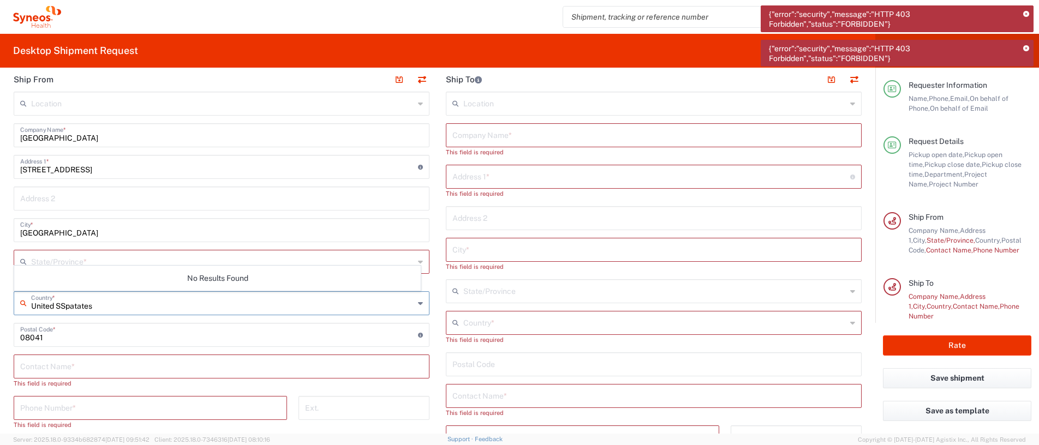
drag, startPoint x: 128, startPoint y: 303, endPoint x: 26, endPoint y: 306, distance: 102.1
click at [26, 222] on div "United SSpatates Country *" at bounding box center [222, 304] width 416 height 24
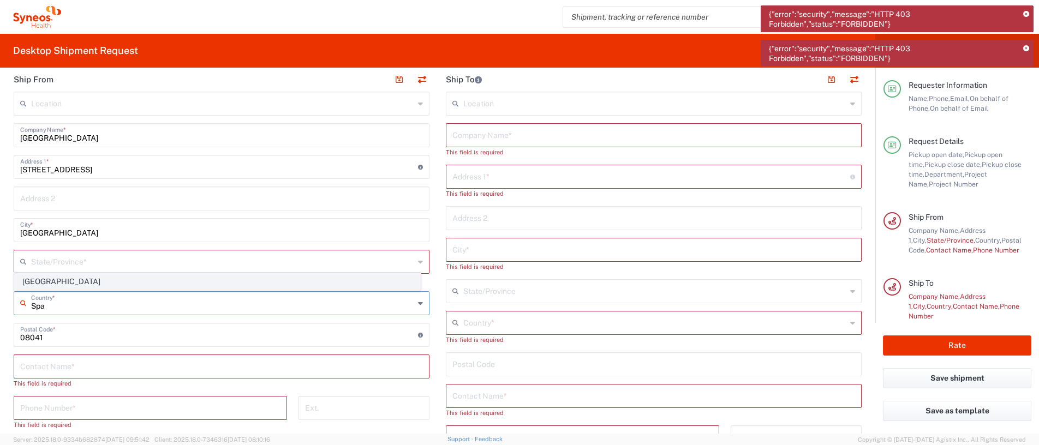
click at [32, 222] on span "[GEOGRAPHIC_DATA]" at bounding box center [218, 281] width 406 height 17
type input "[GEOGRAPHIC_DATA]"
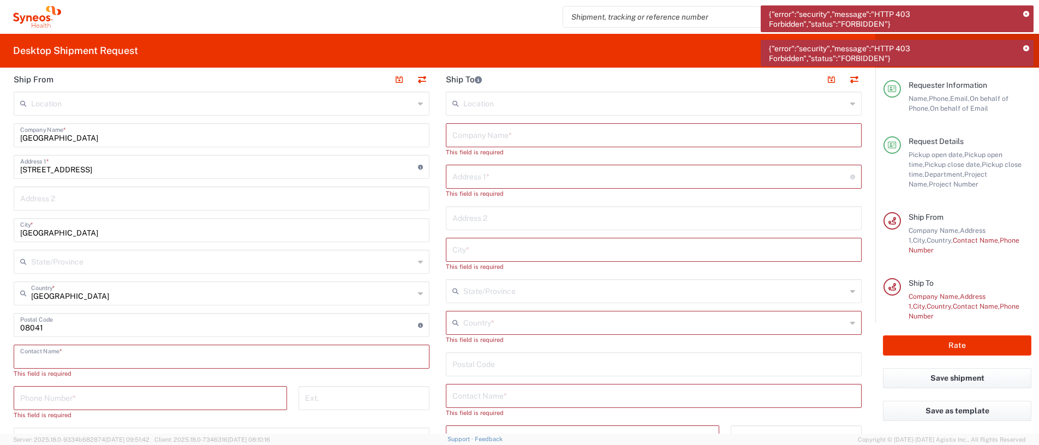
click at [93, 222] on input "text" at bounding box center [221, 356] width 403 height 19
click at [122, 222] on input "text" at bounding box center [221, 356] width 403 height 19
paste input "[PERSON_NAME]"
type input "[PERSON_NAME]"
click at [125, 222] on input "tel" at bounding box center [150, 387] width 260 height 19
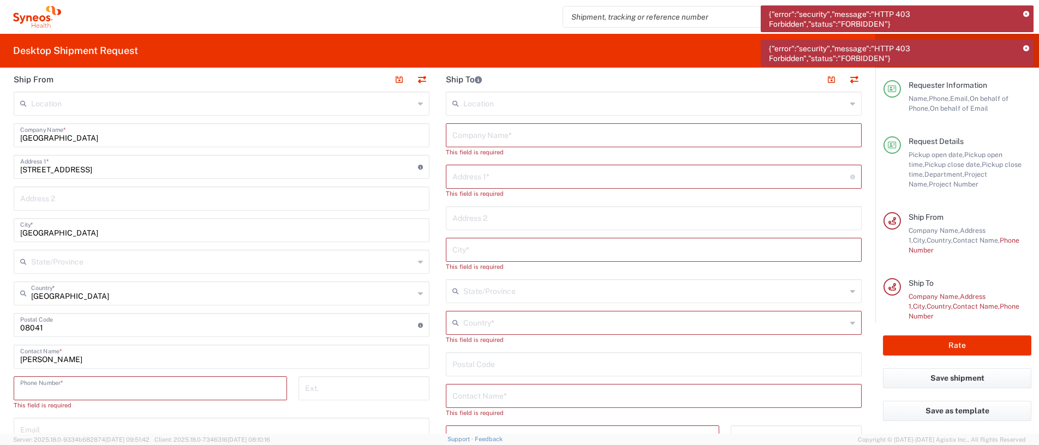
paste input "935 537 112"
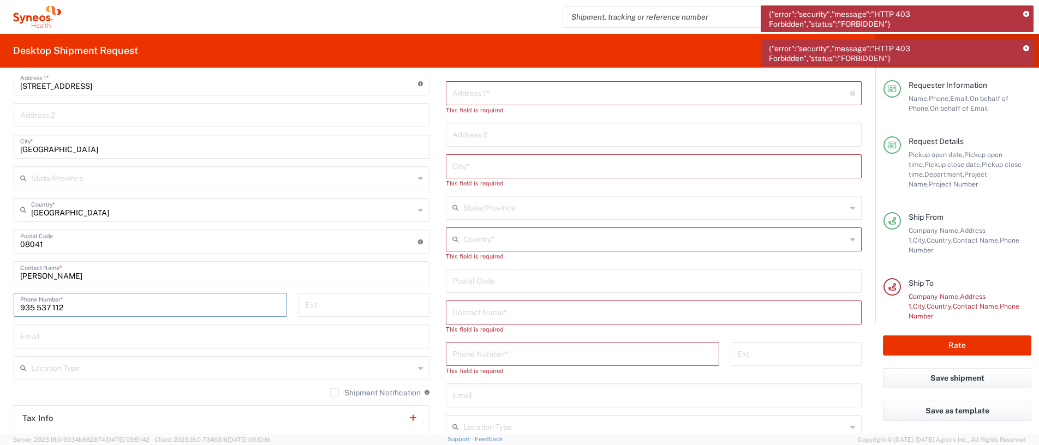
scroll to position [546, 0]
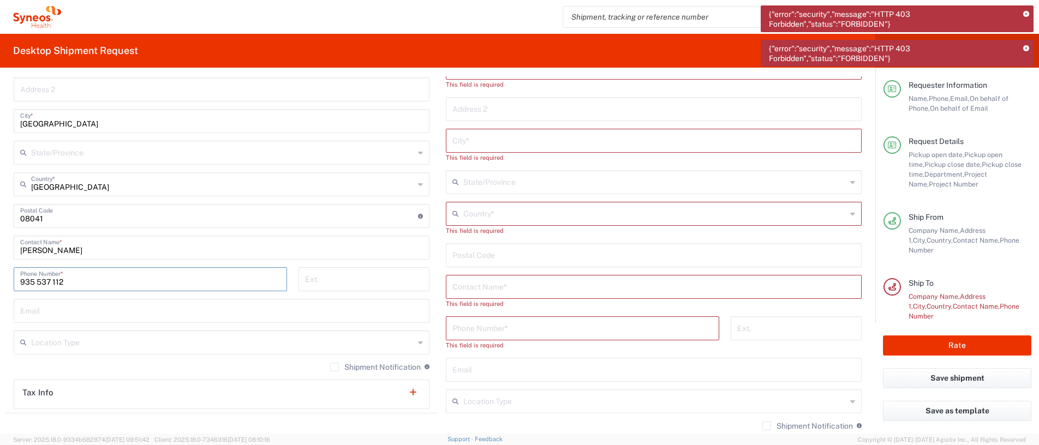
type input "935 537 112"
click at [228, 222] on input "text" at bounding box center [221, 310] width 403 height 19
paste input ", [EMAIL_ADDRESS][DOMAIN_NAME]"
click at [24, 222] on input ", [EMAIL_ADDRESS][DOMAIN_NAME]" at bounding box center [221, 310] width 403 height 19
click at [146, 222] on input "[EMAIL_ADDRESS][DOMAIN_NAME]" at bounding box center [221, 310] width 403 height 19
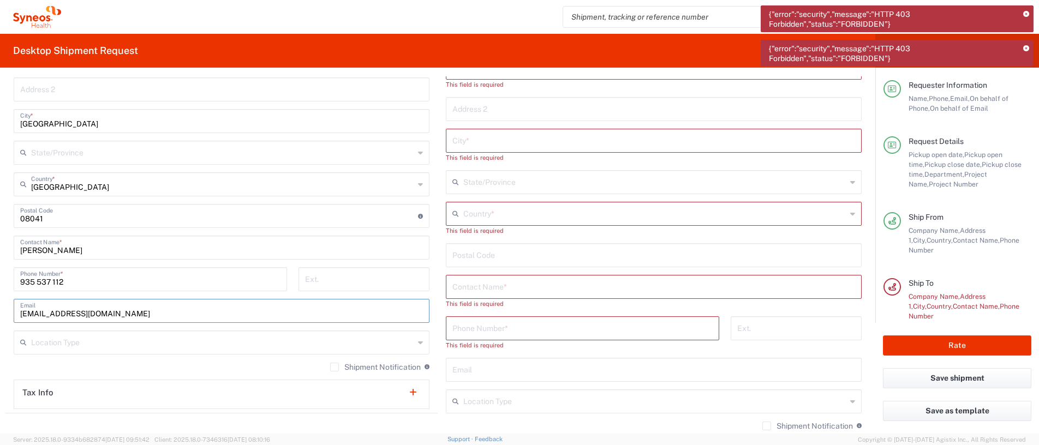
type input "[EMAIL_ADDRESS][DOMAIN_NAME]"
click at [166, 222] on input "text" at bounding box center [222, 341] width 383 height 19
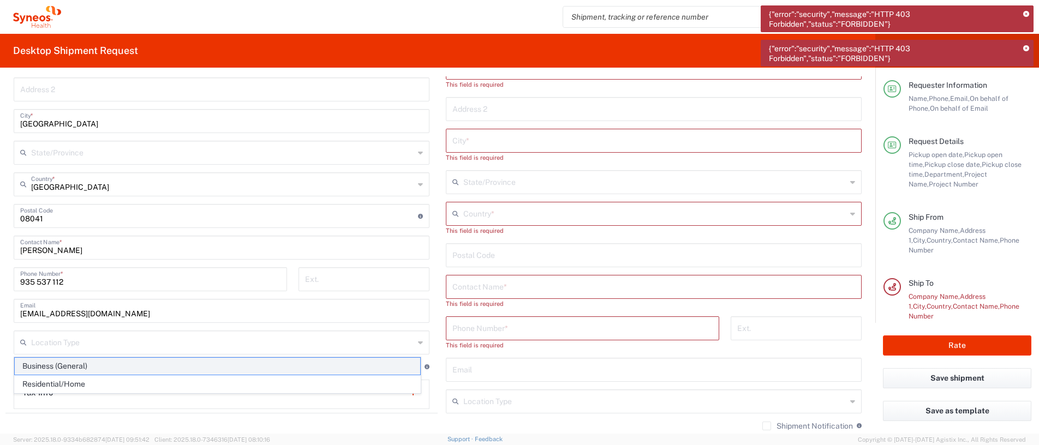
click at [81, 222] on span "Business (General)" at bounding box center [218, 366] width 406 height 17
type input "Business (General)"
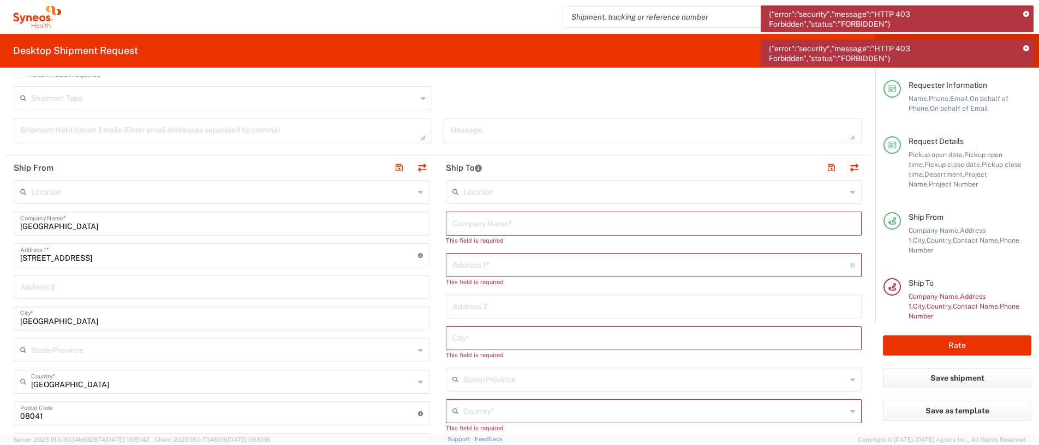
scroll to position [328, 0]
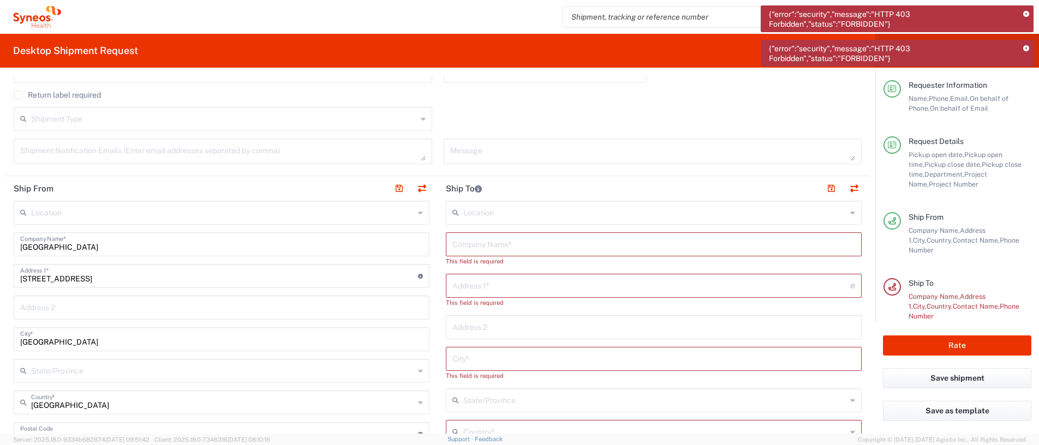
click at [495, 222] on input "text" at bounding box center [654, 243] width 403 height 19
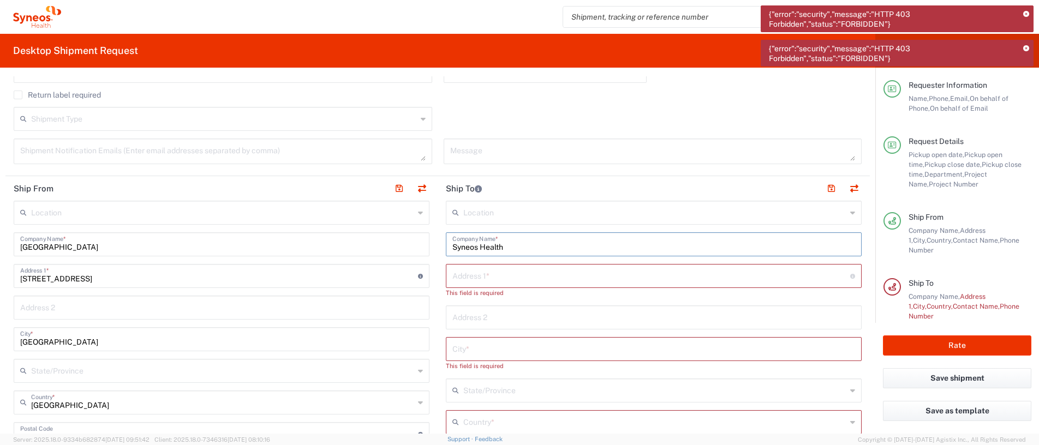
type input "Syneos Health"
click at [519, 222] on input "text" at bounding box center [652, 275] width 398 height 19
type input "Hernani, 59 3ª planta"
click at [489, 222] on input "text" at bounding box center [654, 338] width 403 height 19
type input "[GEOGRAPHIC_DATA]"
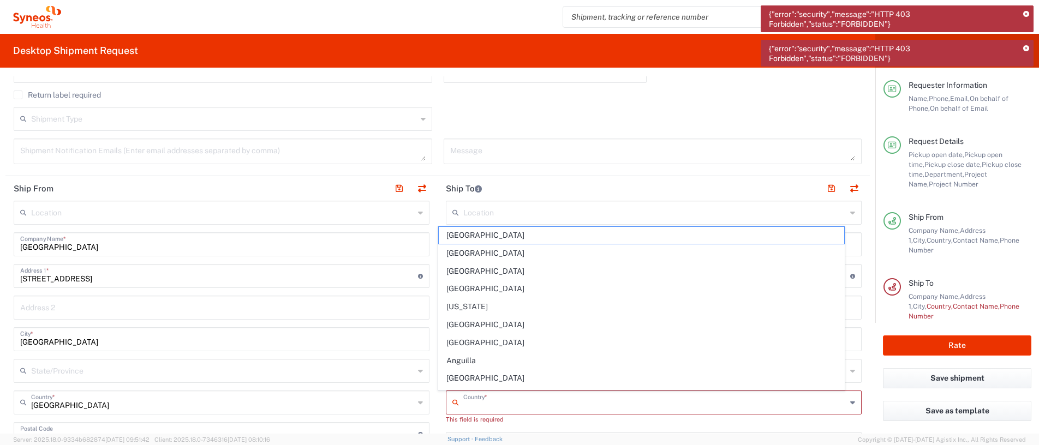
click at [463, 222] on input "text" at bounding box center [654, 401] width 383 height 19
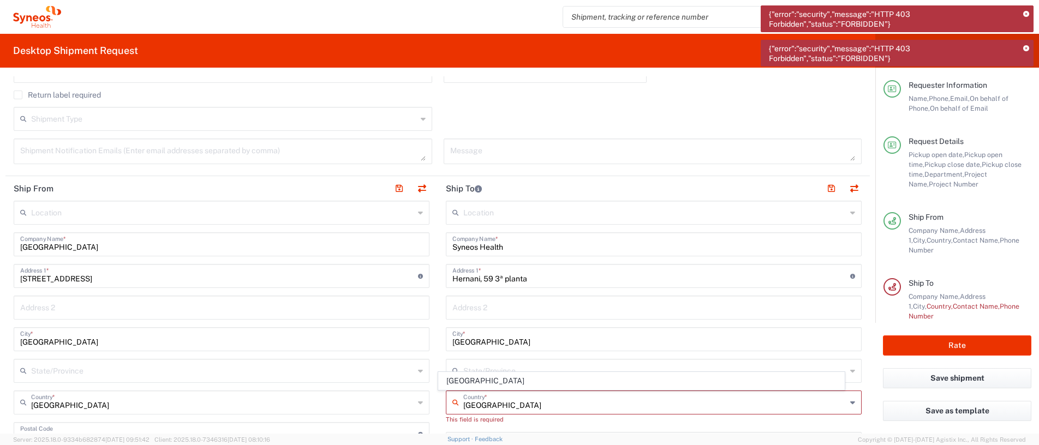
click at [501, 222] on input "[GEOGRAPHIC_DATA]" at bounding box center [654, 401] width 383 height 19
type input "[GEOGRAPHIC_DATA]"
click at [438, 222] on main "Location [PERSON_NAME] LLC-[GEOGRAPHIC_DATA] [GEOGRAPHIC_DATA] [GEOGRAPHIC_DATA…" at bounding box center [654, 445] width 432 height 488
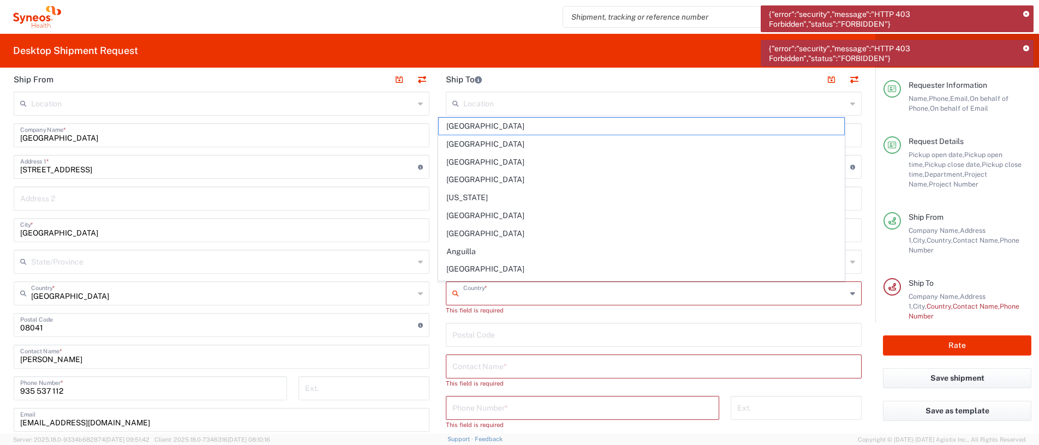
click at [498, 222] on input "text" at bounding box center [654, 292] width 383 height 19
click at [475, 222] on input "s" at bounding box center [654, 292] width 383 height 19
type input "[GEOGRAPHIC_DATA]"
type input "620128167"
type input "[STREET_ADDRESS][PERSON_NAME][PERSON_NAME]"
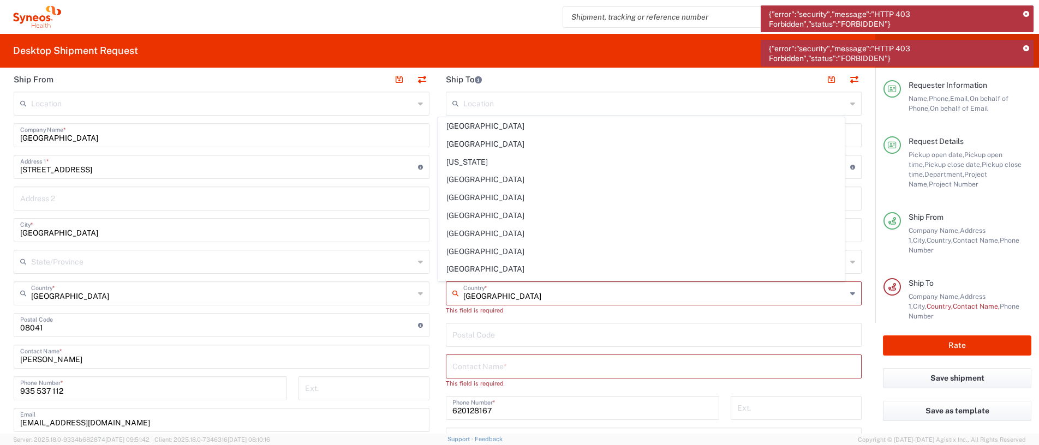
type input "Comunitat Valenciana"
type input "46026"
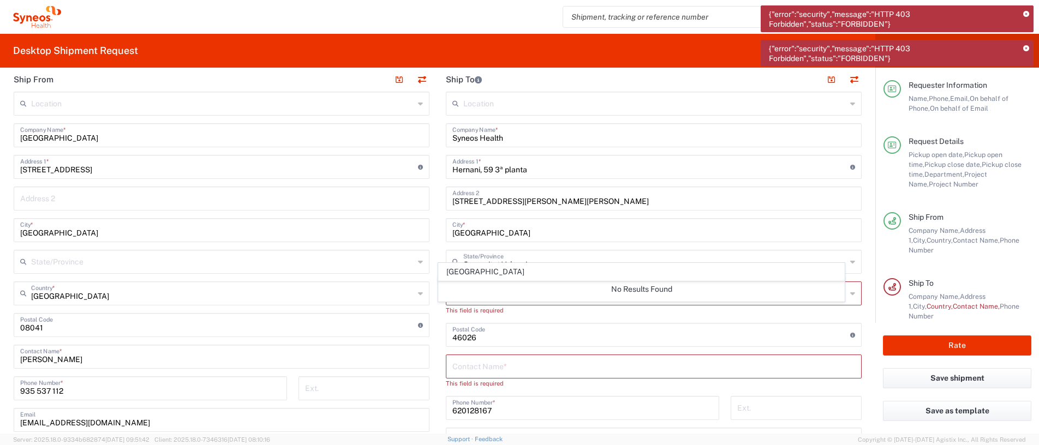
click at [426, 222] on main "Location [PERSON_NAME] LLC-[GEOGRAPHIC_DATA] [GEOGRAPHIC_DATA] [GEOGRAPHIC_DATA…" at bounding box center [221, 305] width 432 height 427
click at [519, 200] on input "[STREET_ADDRESS][PERSON_NAME][PERSON_NAME]" at bounding box center [654, 197] width 403 height 19
drag, startPoint x: 660, startPoint y: 201, endPoint x: 442, endPoint y: 191, distance: 218.1
click at [446, 191] on div "[STREET_ADDRESS][PERSON_NAME][PERSON_NAME] Address 2" at bounding box center [654, 199] width 416 height 24
type input "Hernani 59 3ª planta"
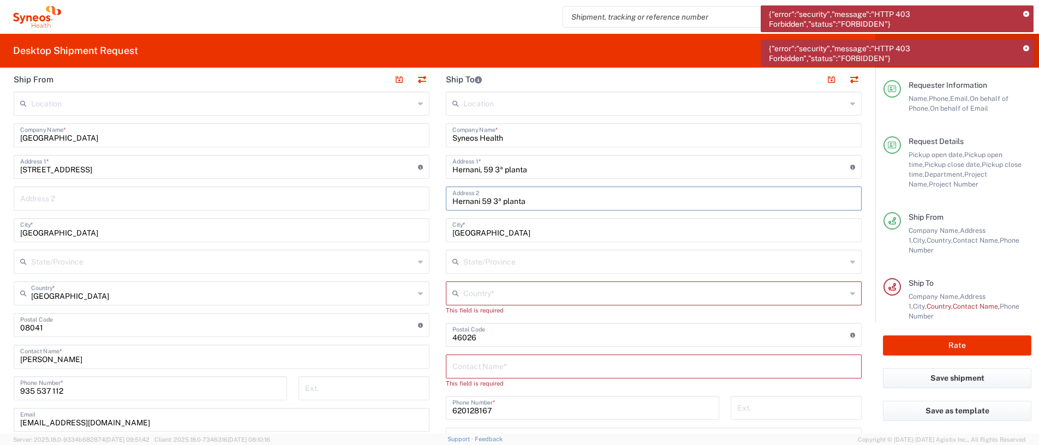
click at [519, 222] on input "text" at bounding box center [654, 292] width 383 height 19
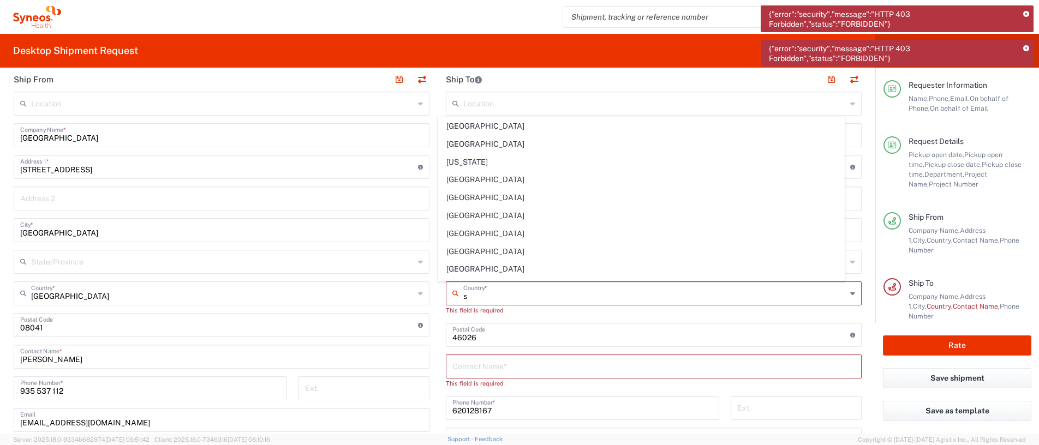
click at [463, 222] on input "s" at bounding box center [654, 292] width 383 height 19
type input "s"
click at [500, 222] on div "This field is required" at bounding box center [654, 311] width 416 height 10
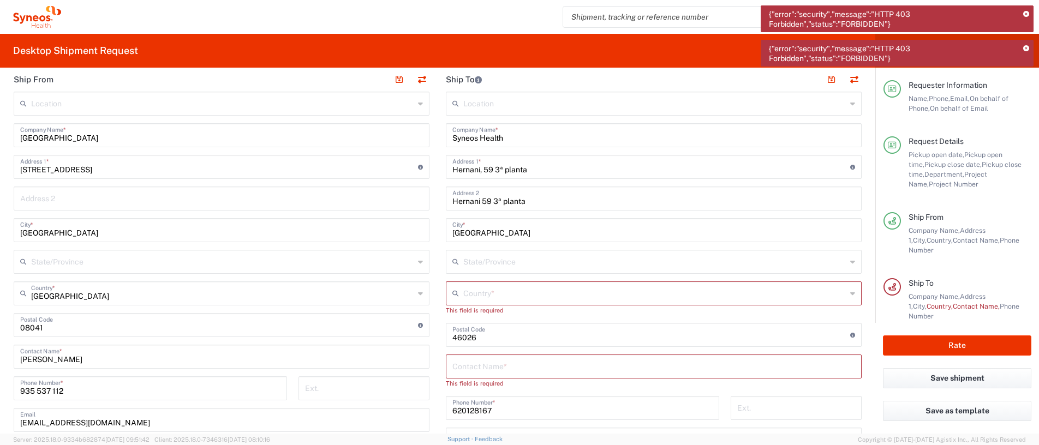
click at [476, 222] on input "text" at bounding box center [654, 292] width 383 height 19
click at [469, 222] on input "[GEOGRAPHIC_DATA]" at bounding box center [654, 292] width 383 height 19
type input "[GEOGRAPHIC_DATA]"
click at [490, 222] on div "This field is required" at bounding box center [654, 311] width 416 height 10
click at [519, 222] on icon at bounding box center [852, 293] width 5 height 17
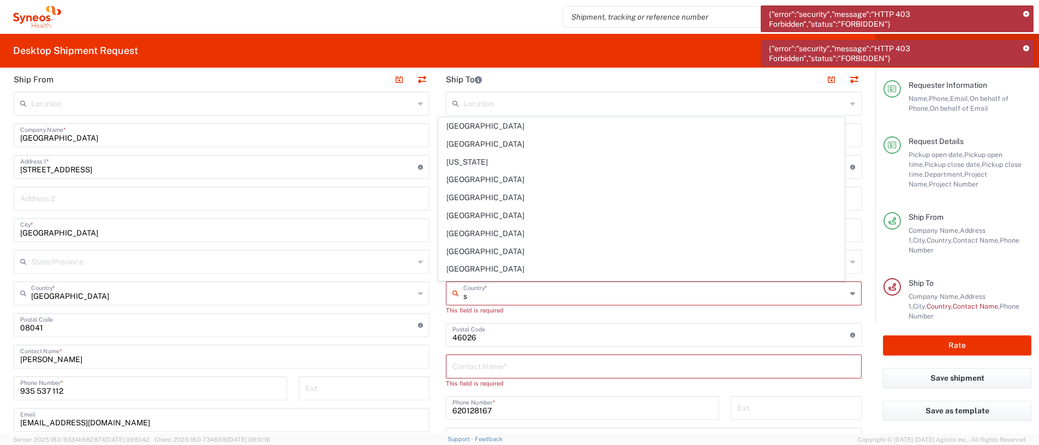
click at [466, 222] on input "s" at bounding box center [654, 292] width 383 height 19
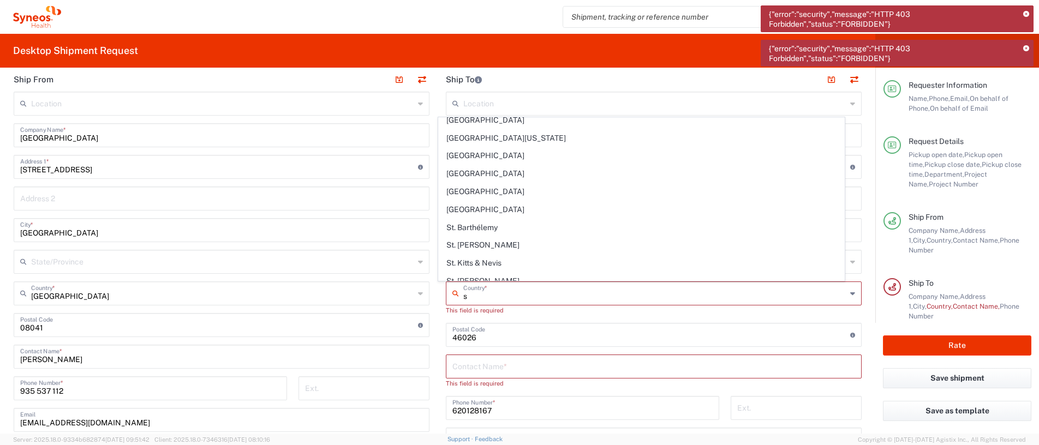
scroll to position [1310, 0]
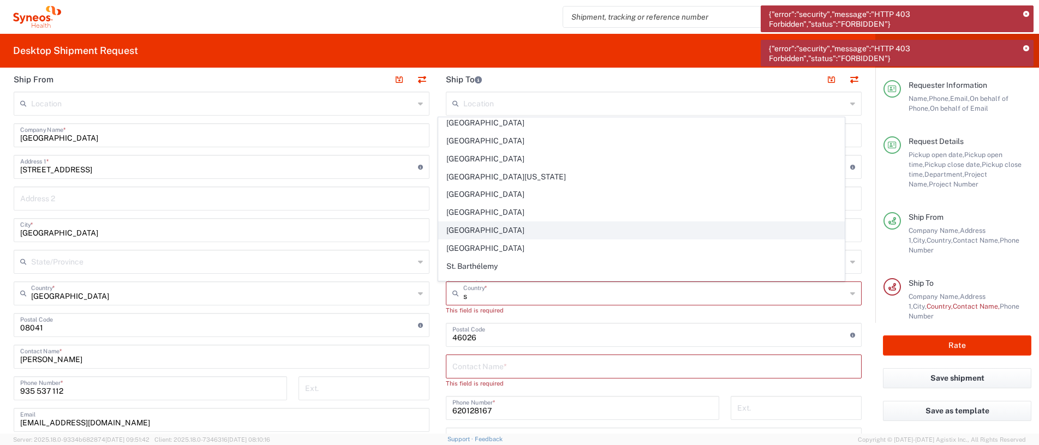
click at [477, 222] on span "[GEOGRAPHIC_DATA]" at bounding box center [642, 230] width 406 height 17
type input "[GEOGRAPHIC_DATA]"
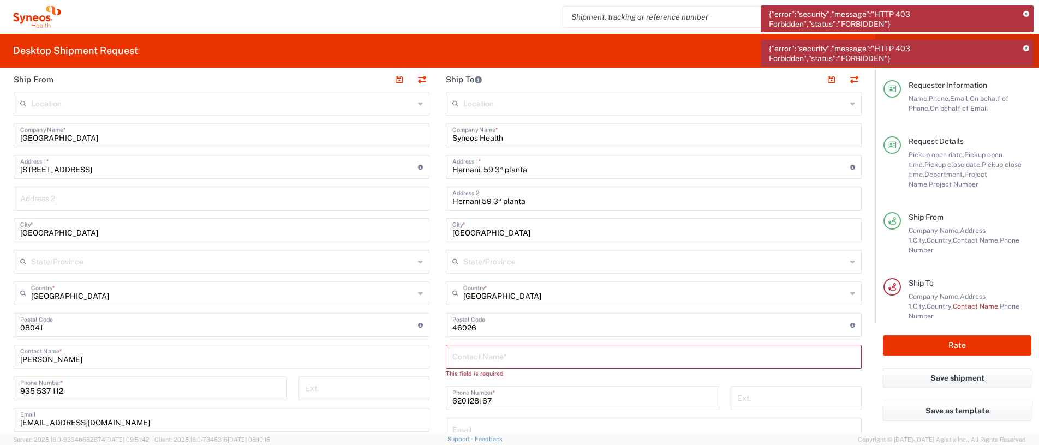
click at [519, 222] on input "undefined" at bounding box center [652, 324] width 398 height 19
drag, startPoint x: 478, startPoint y: 323, endPoint x: 441, endPoint y: 323, distance: 37.1
click at [446, 222] on div "Postal Code Enter Postal Code here" at bounding box center [654, 325] width 416 height 24
type input "28020"
click at [519, 222] on input "text" at bounding box center [654, 356] width 403 height 19
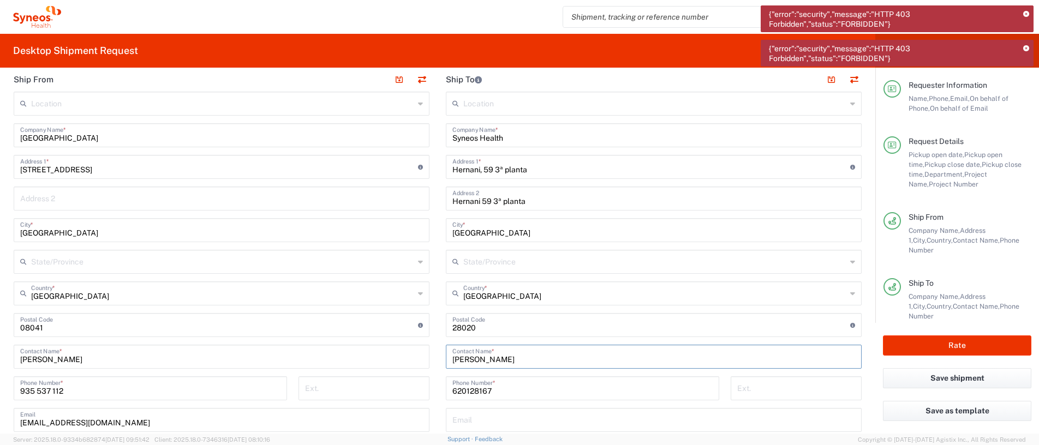
type input "[PERSON_NAME]"
click at [519, 222] on div "Ext." at bounding box center [796, 393] width 142 height 32
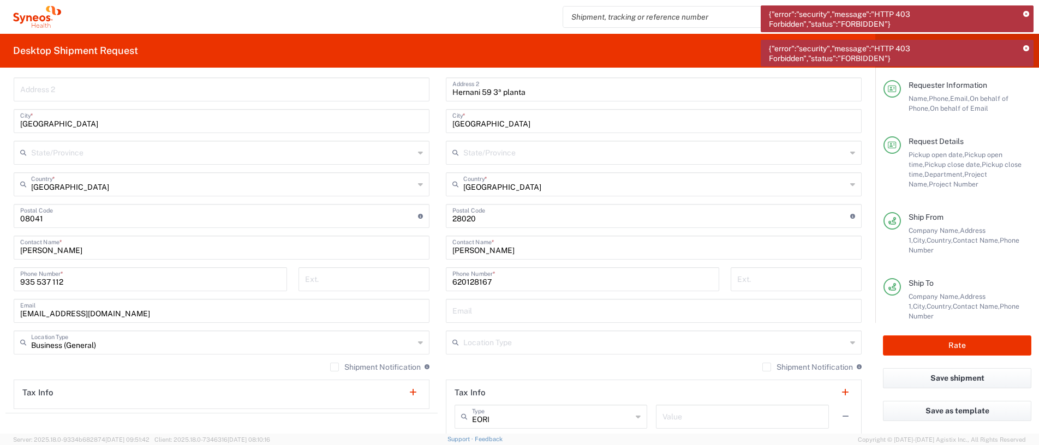
click at [495, 222] on input "text" at bounding box center [654, 310] width 403 height 19
type input "[EMAIL_ADDRESS][DOMAIN_NAME]"
type input "[PERSON_NAME]"
click at [519, 222] on input "text" at bounding box center [654, 341] width 383 height 19
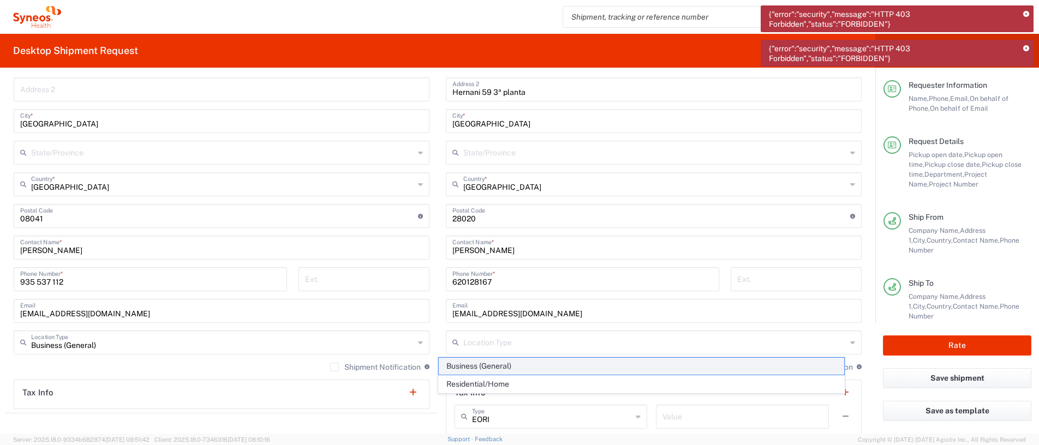
click at [472, 222] on span "Business (General)" at bounding box center [642, 366] width 406 height 17
type input "Business (General)"
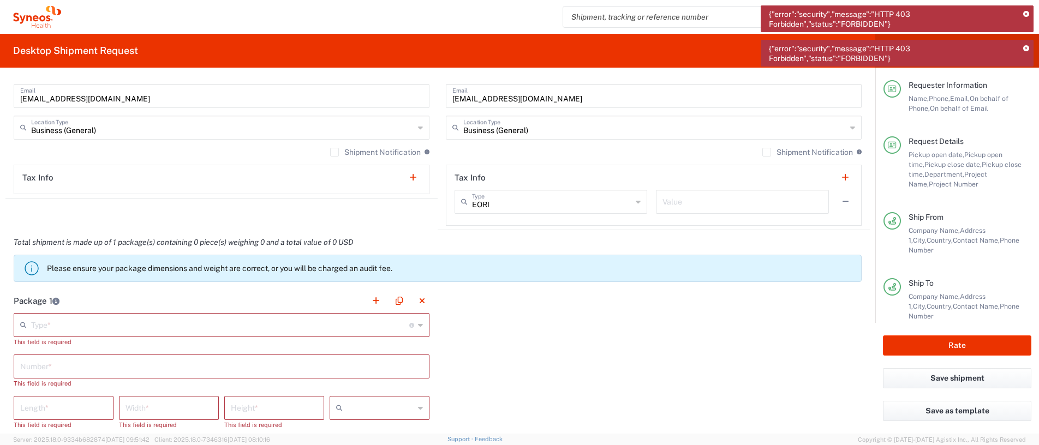
scroll to position [764, 0]
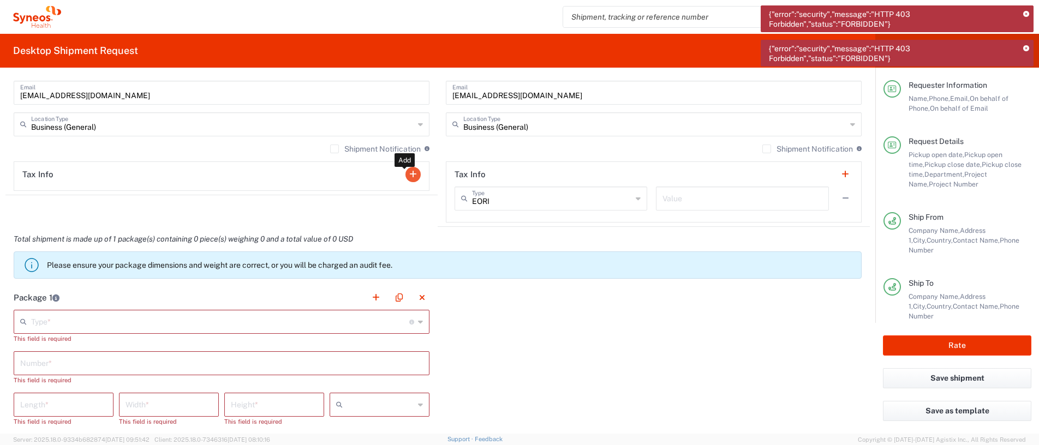
click at [406, 175] on button "button" at bounding box center [413, 174] width 15 height 15
click at [204, 194] on icon at bounding box center [206, 198] width 5 height 17
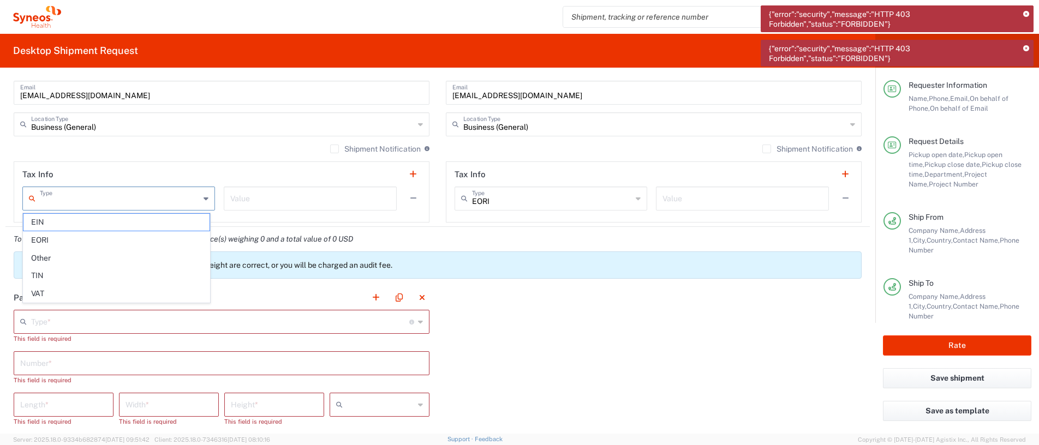
click at [519, 222] on div "Package 1 Type * Material used to package goods Envelope Large Box Medium Box P…" at bounding box center [437, 424] width 865 height 279
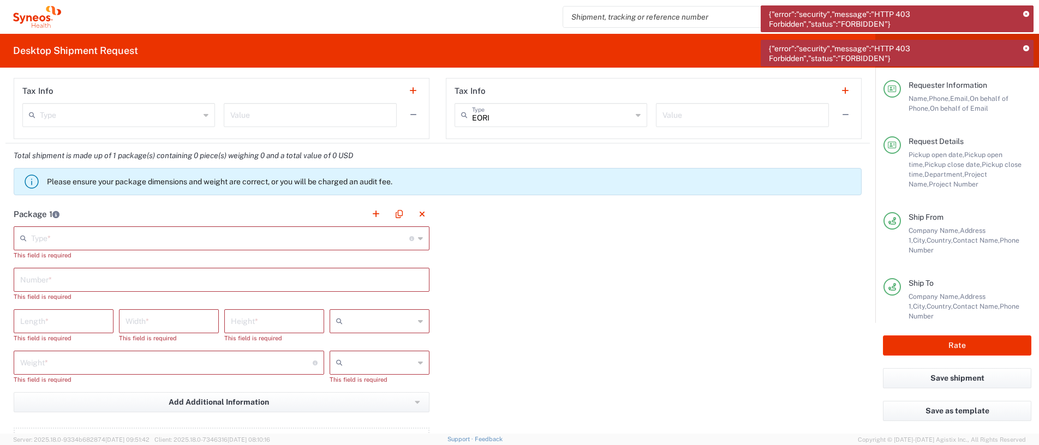
scroll to position [873, 0]
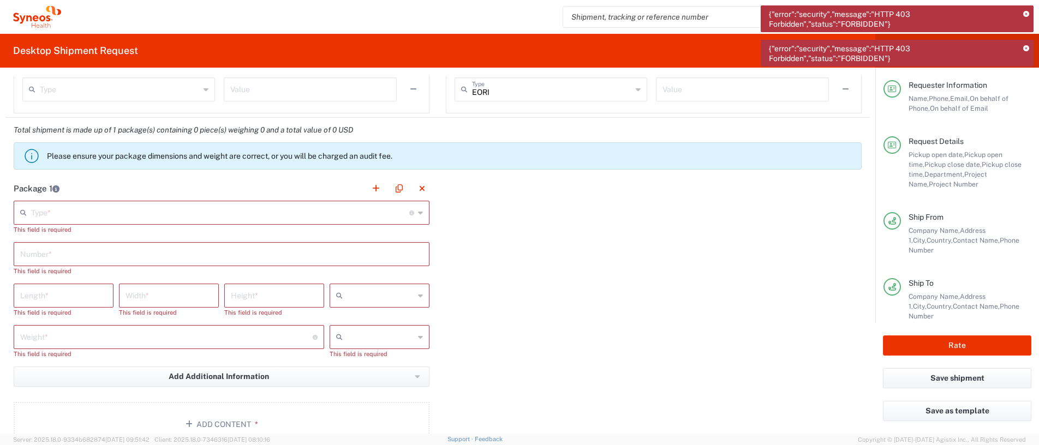
click at [415, 213] on div "Type * Material used to package goods" at bounding box center [222, 213] width 416 height 24
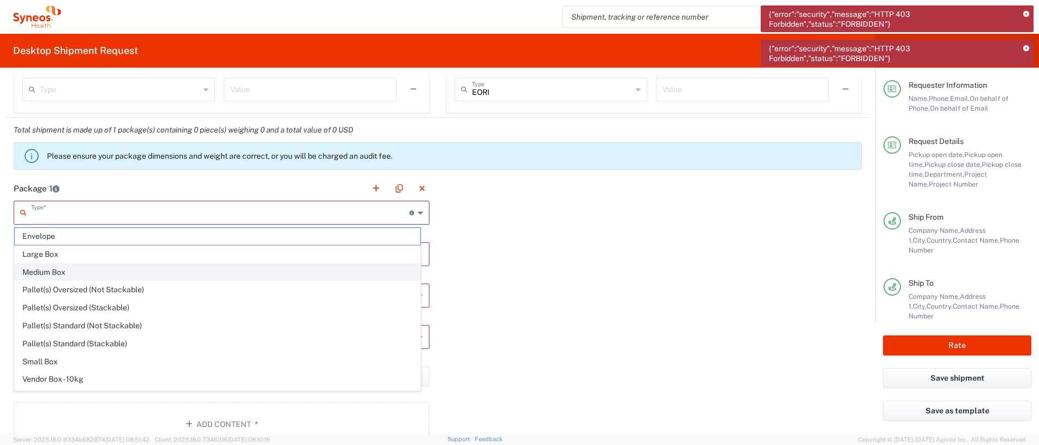
click at [211, 222] on span "Medium Box" at bounding box center [218, 272] width 406 height 17
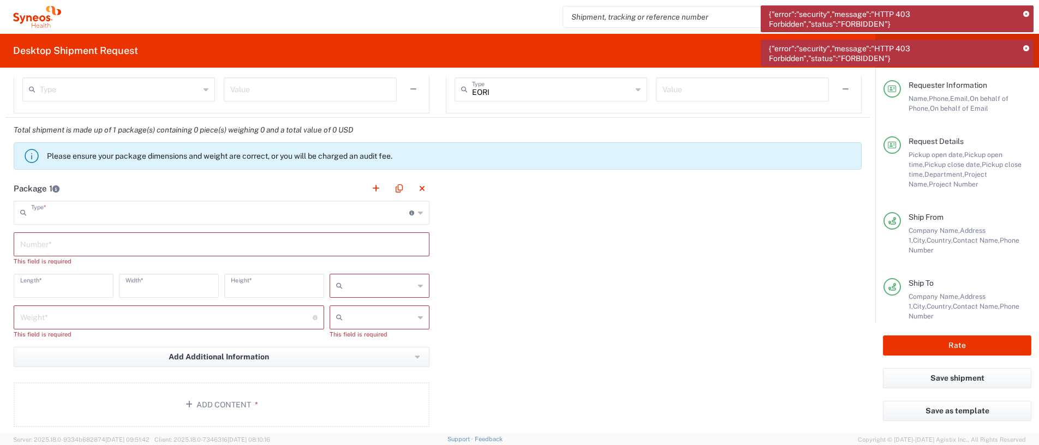
type input "Medium Box"
type input "13"
type input "11.5"
type input "2.5"
type input "in"
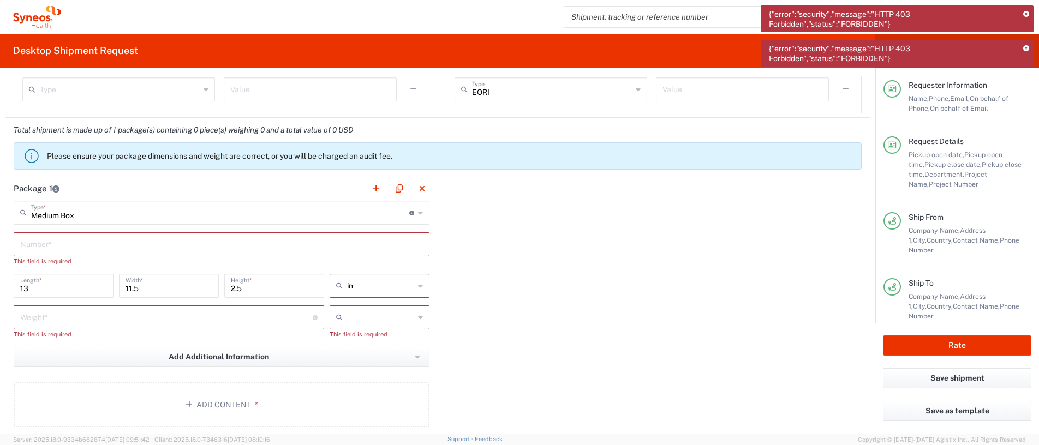
click at [418, 222] on icon at bounding box center [420, 285] width 5 height 17
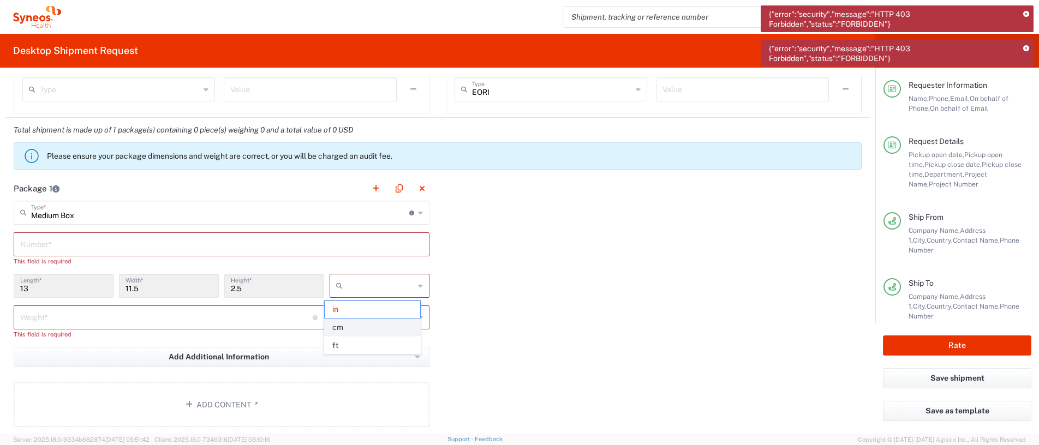
click at [376, 222] on span "cm" at bounding box center [373, 327] width 96 height 17
type input "33.02"
type input "29.21"
type input "6.35"
type input "cm"
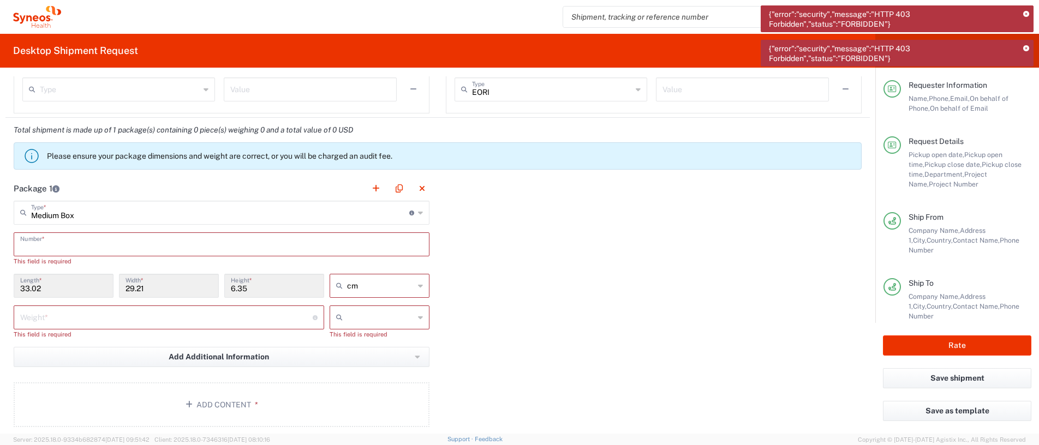
click at [58, 222] on input "text" at bounding box center [221, 243] width 403 height 19
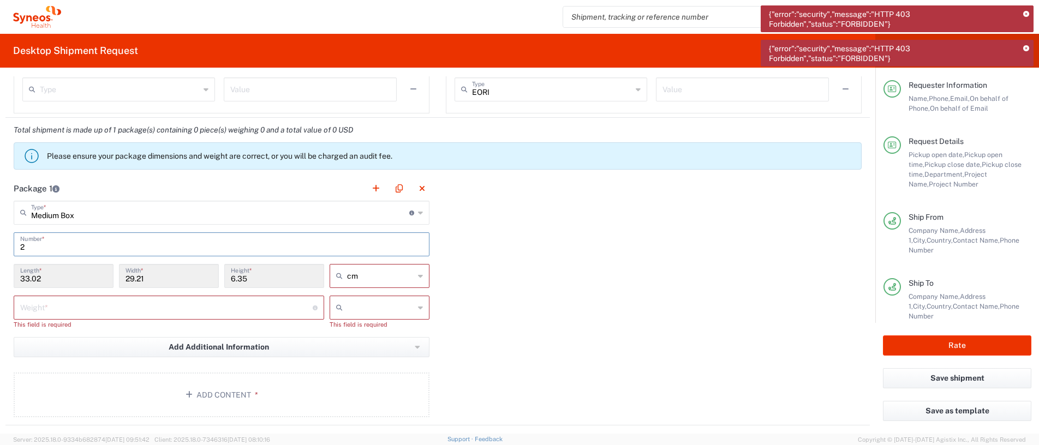
type input "2"
click at [418, 213] on icon at bounding box center [420, 212] width 5 height 17
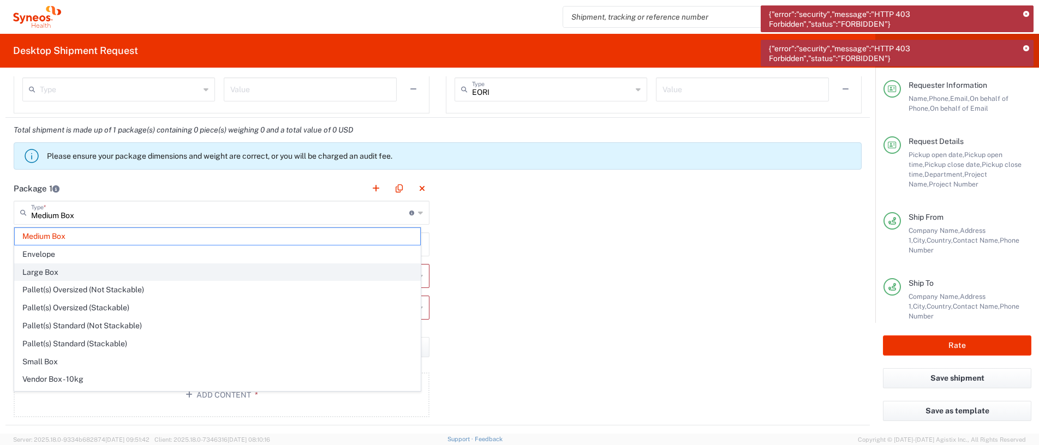
click at [84, 222] on span "Large Box" at bounding box center [218, 272] width 406 height 17
type input "Large Box"
type input "44.45"
type input "31.75"
type input "7.62"
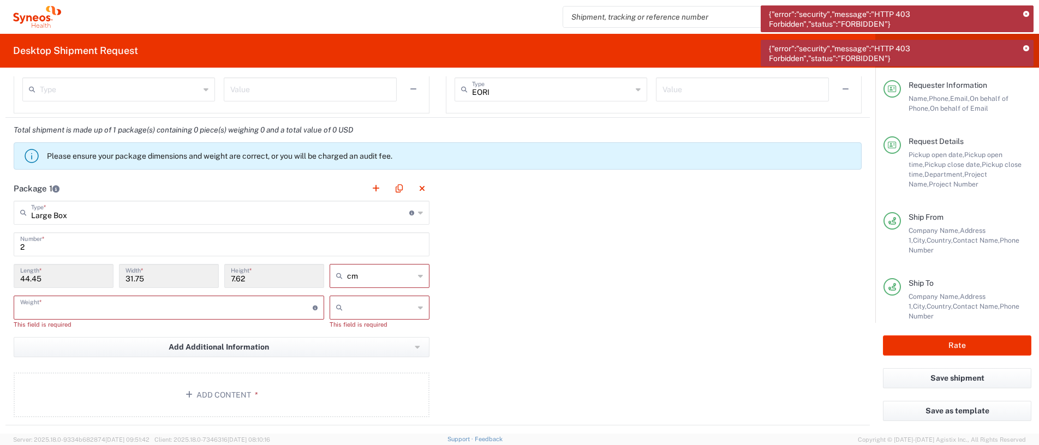
click at [288, 222] on input "number" at bounding box center [166, 307] width 293 height 19
type input "4"
click at [408, 222] on div at bounding box center [380, 308] width 100 height 24
click at [374, 222] on span "kgs" at bounding box center [373, 331] width 96 height 17
type input "kgs"
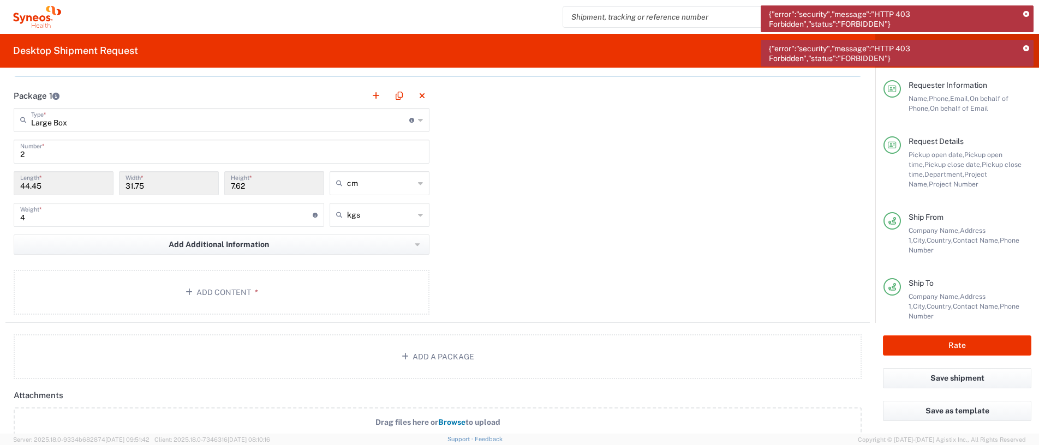
scroll to position [903, 0]
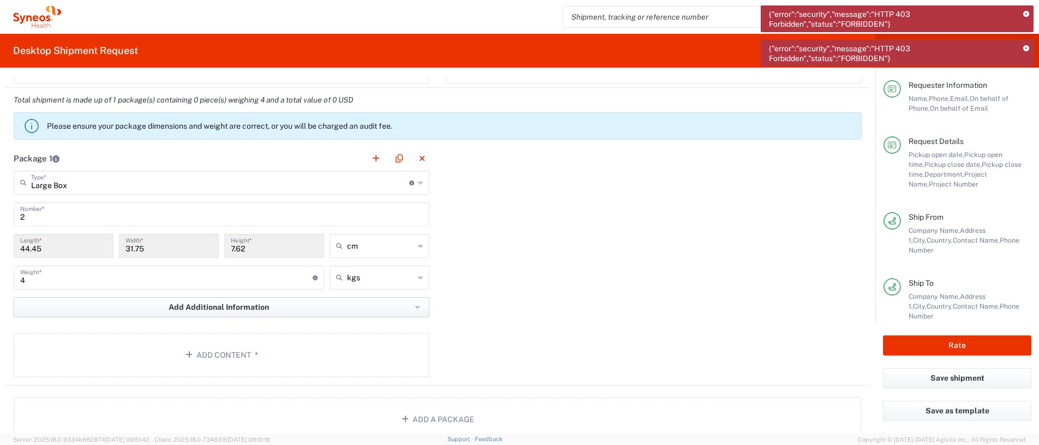
click at [270, 222] on button "Add Additional Information" at bounding box center [222, 308] width 416 height 20
click at [519, 222] on div "Package 1 Large Box Type * Material used to package goods Medium Box Envelope L…" at bounding box center [437, 266] width 865 height 240
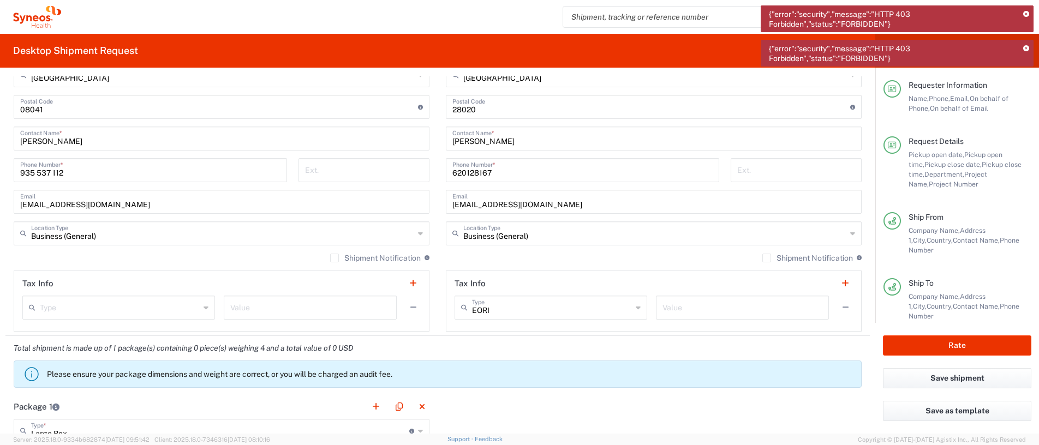
scroll to position [764, 0]
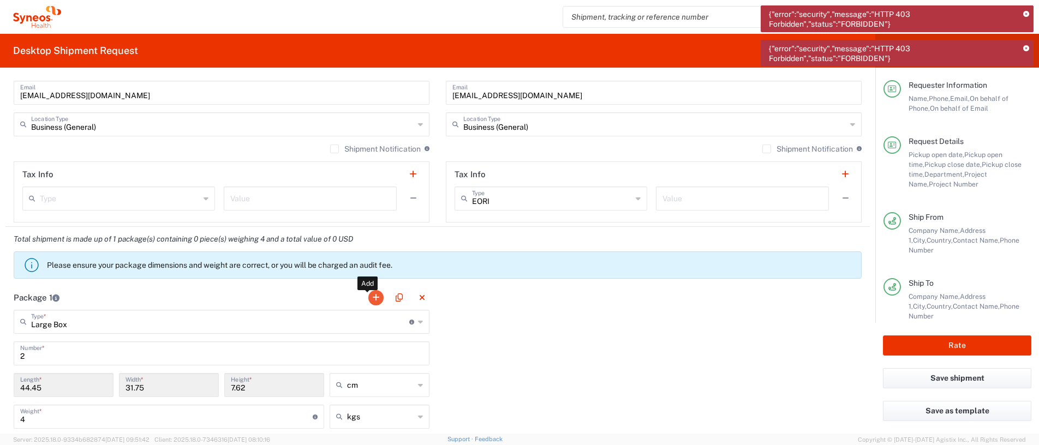
click at [368, 222] on button "button" at bounding box center [375, 297] width 15 height 15
click at [519, 222] on button "button" at bounding box center [854, 297] width 15 height 15
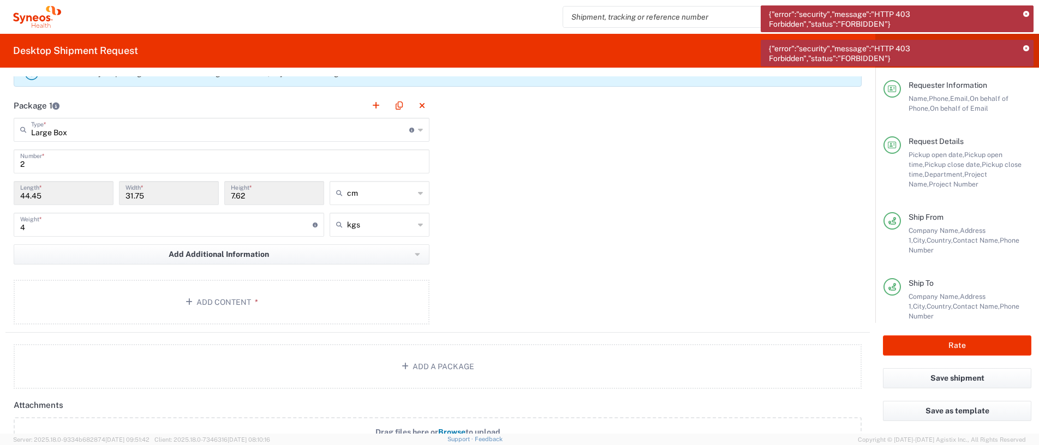
scroll to position [983, 0]
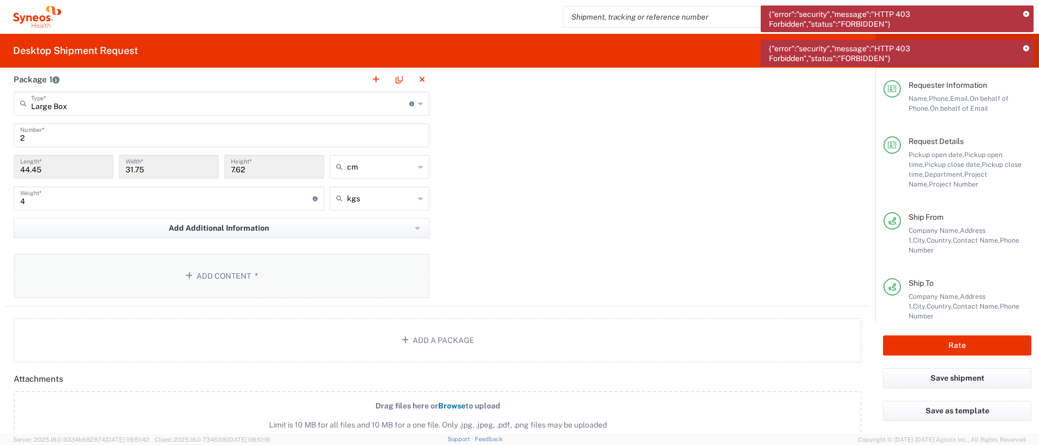
click at [211, 222] on button "Add Content *" at bounding box center [222, 276] width 416 height 45
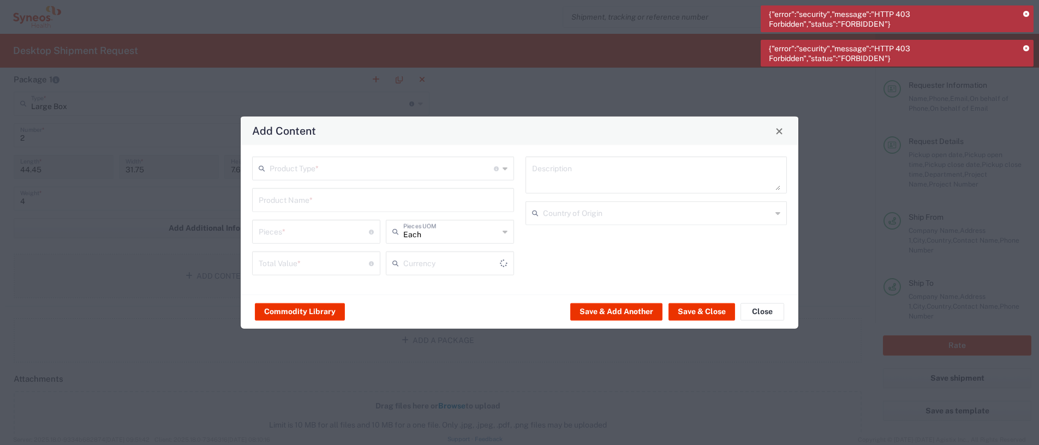
type input "US Dollar"
click at [504, 170] on icon at bounding box center [505, 168] width 5 height 17
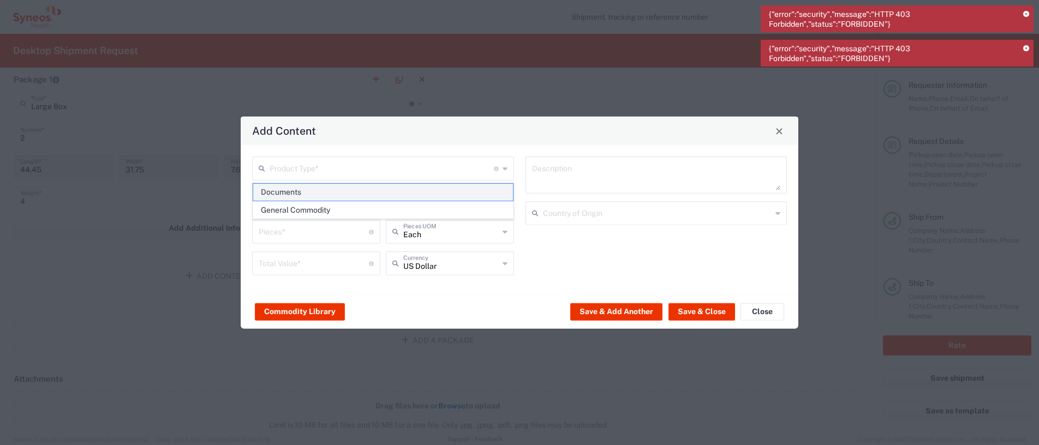
click at [418, 196] on span "Documents" at bounding box center [383, 192] width 260 height 17
type input "Documents"
type input "1"
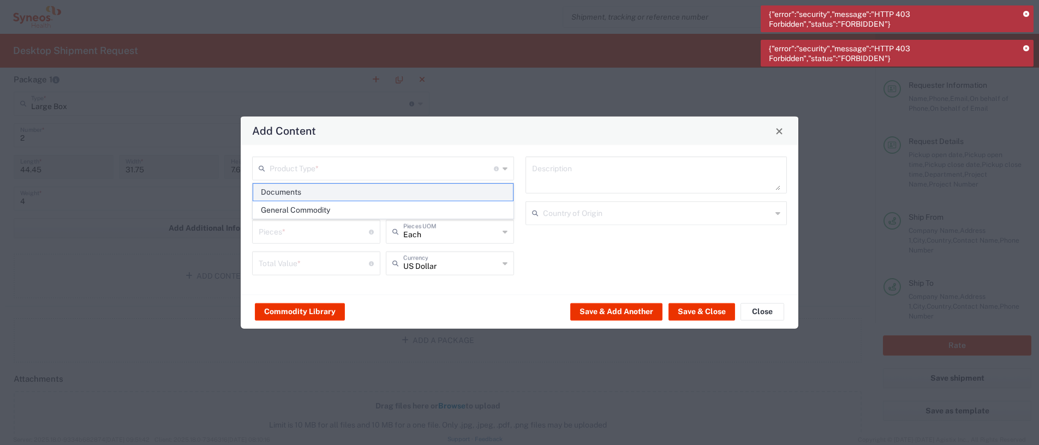
type textarea "Documents"
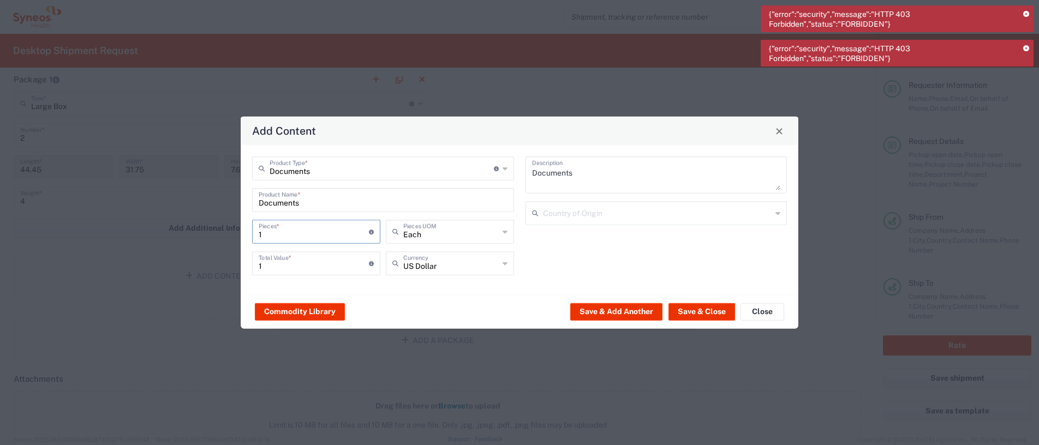
click at [267, 222] on input "1" at bounding box center [314, 231] width 110 height 19
type input "2"
click at [519, 174] on textarea "Documents" at bounding box center [656, 175] width 249 height 31
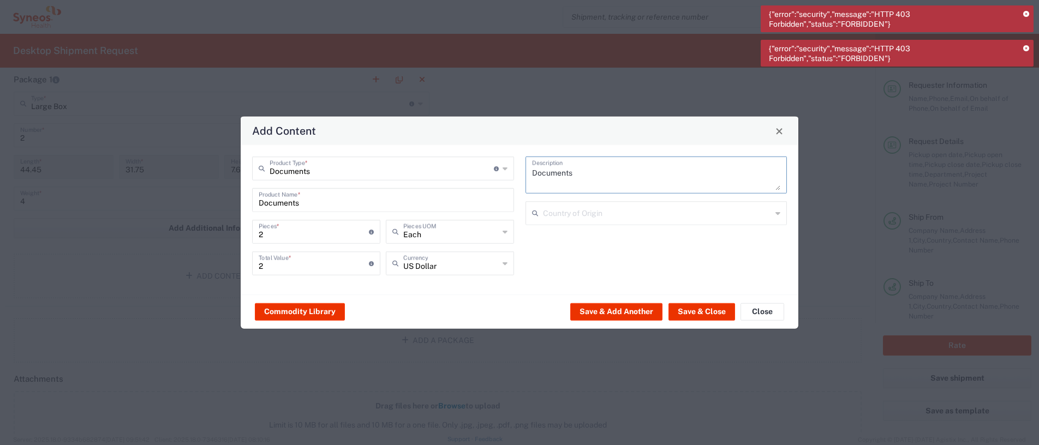
drag, startPoint x: 574, startPoint y: 172, endPoint x: 533, endPoint y: 176, distance: 41.2
click at [519, 176] on textarea "Documents" at bounding box center [656, 175] width 249 height 31
type textarea "No estoy [PERSON_NAME] si será una caja o dos"
click at [519, 222] on button "Save & Close" at bounding box center [702, 311] width 67 height 17
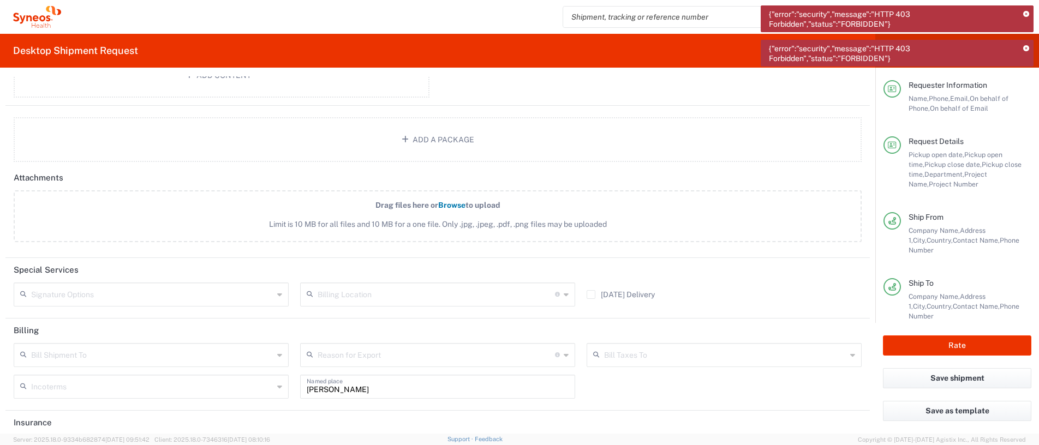
scroll to position [1295, 0]
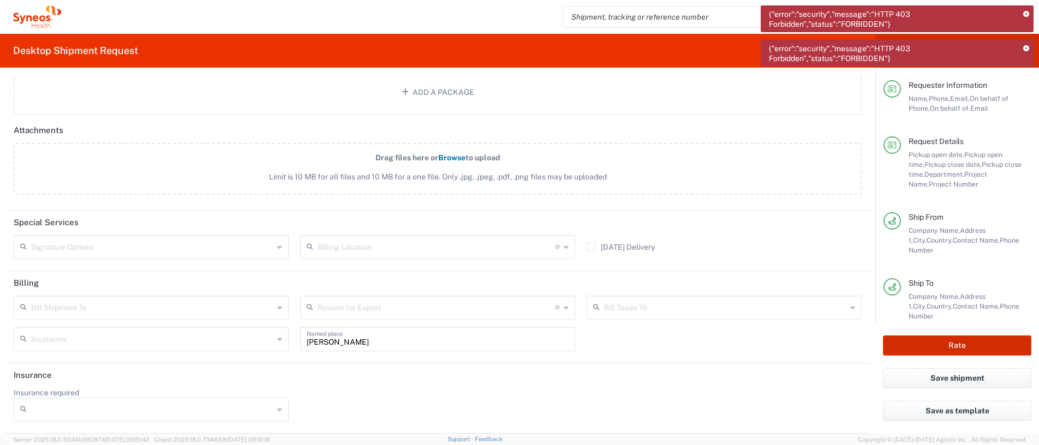
click at [519, 222] on button "Rate" at bounding box center [957, 346] width 148 height 20
type input "7061958D"
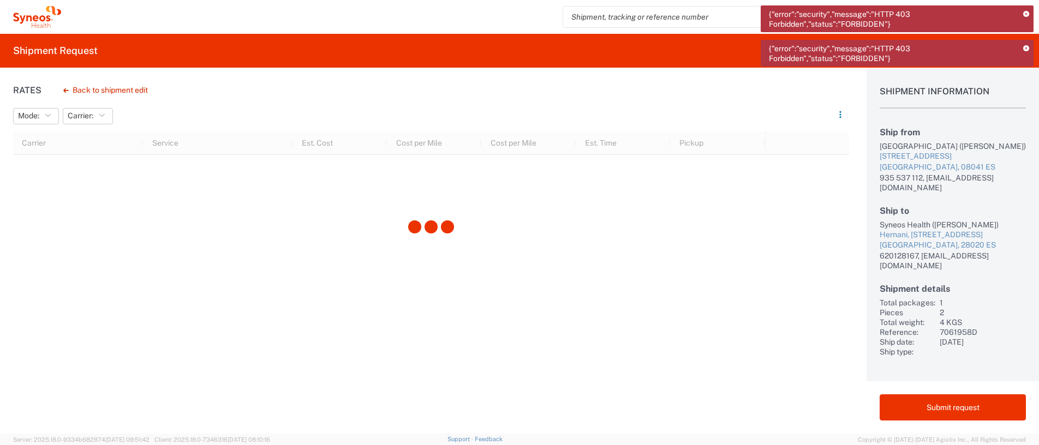
click at [519, 12] on icon at bounding box center [1027, 14] width 6 height 6
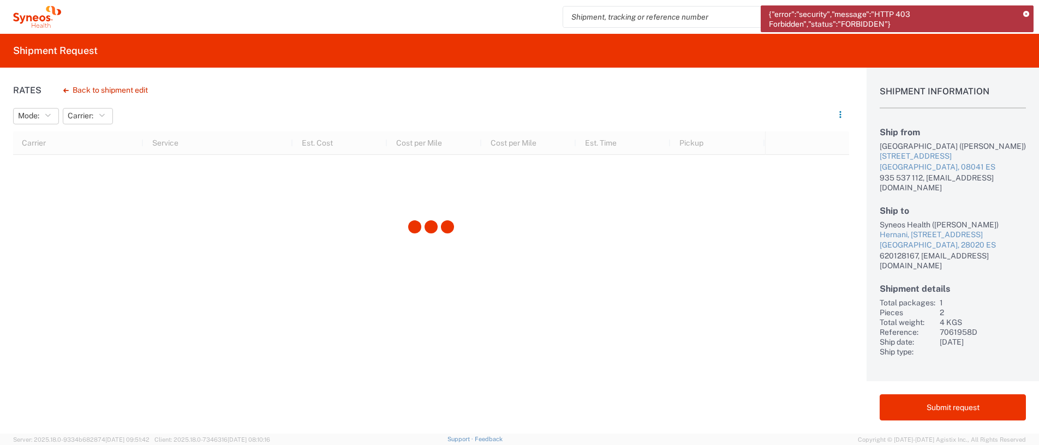
click at [519, 11] on icon at bounding box center [1027, 14] width 6 height 6
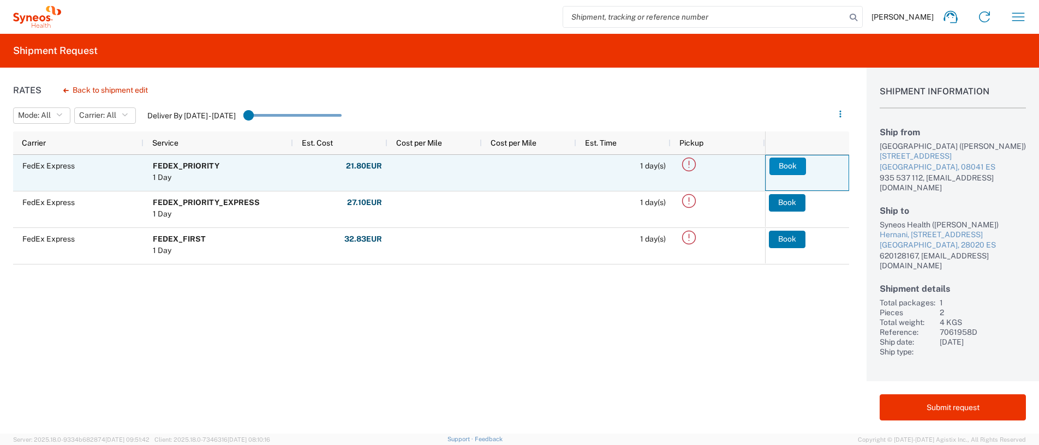
click at [519, 167] on button "Book" at bounding box center [788, 166] width 37 height 17
